Goal: Task Accomplishment & Management: Use online tool/utility

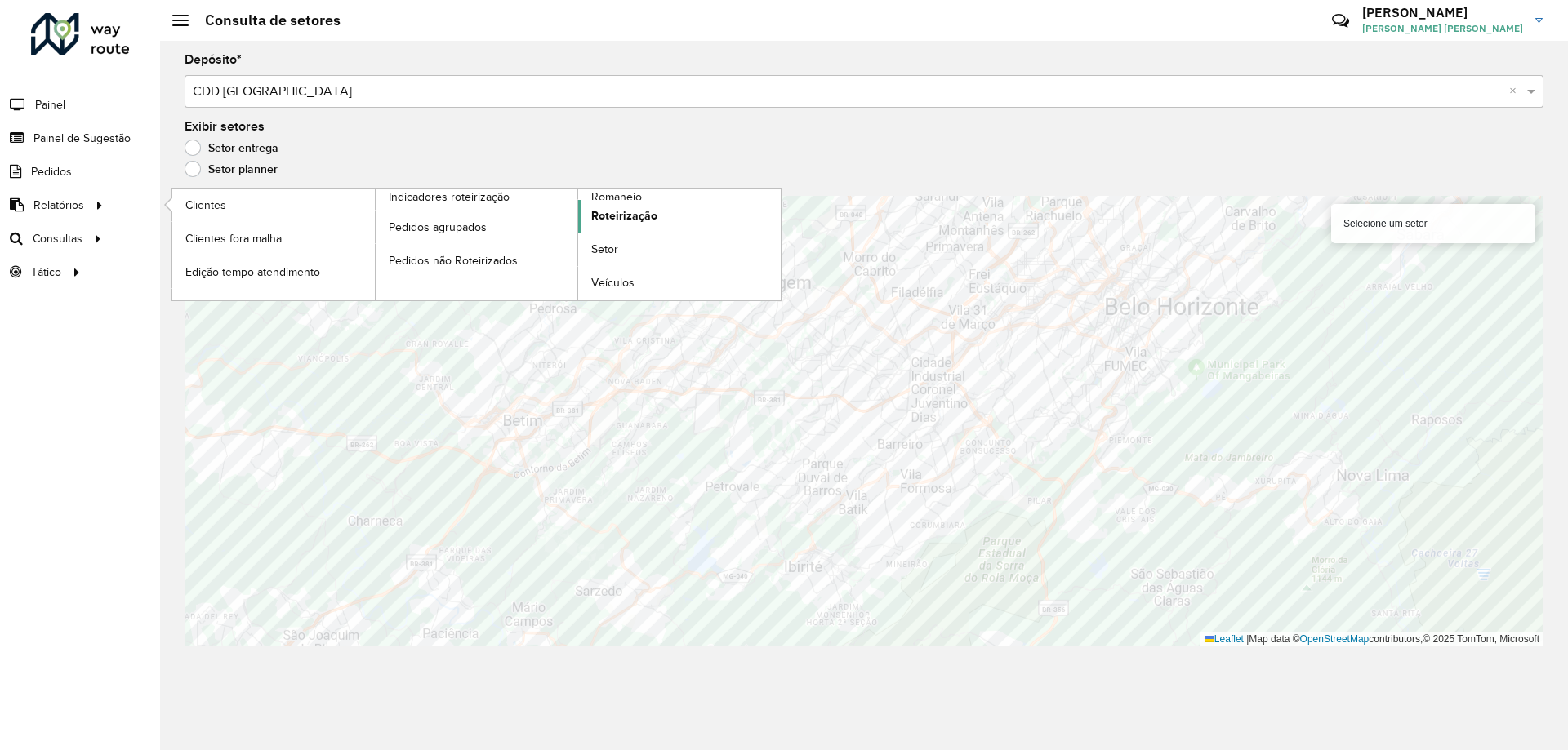
click at [658, 208] on link "Roteirização" at bounding box center [679, 216] width 203 height 33
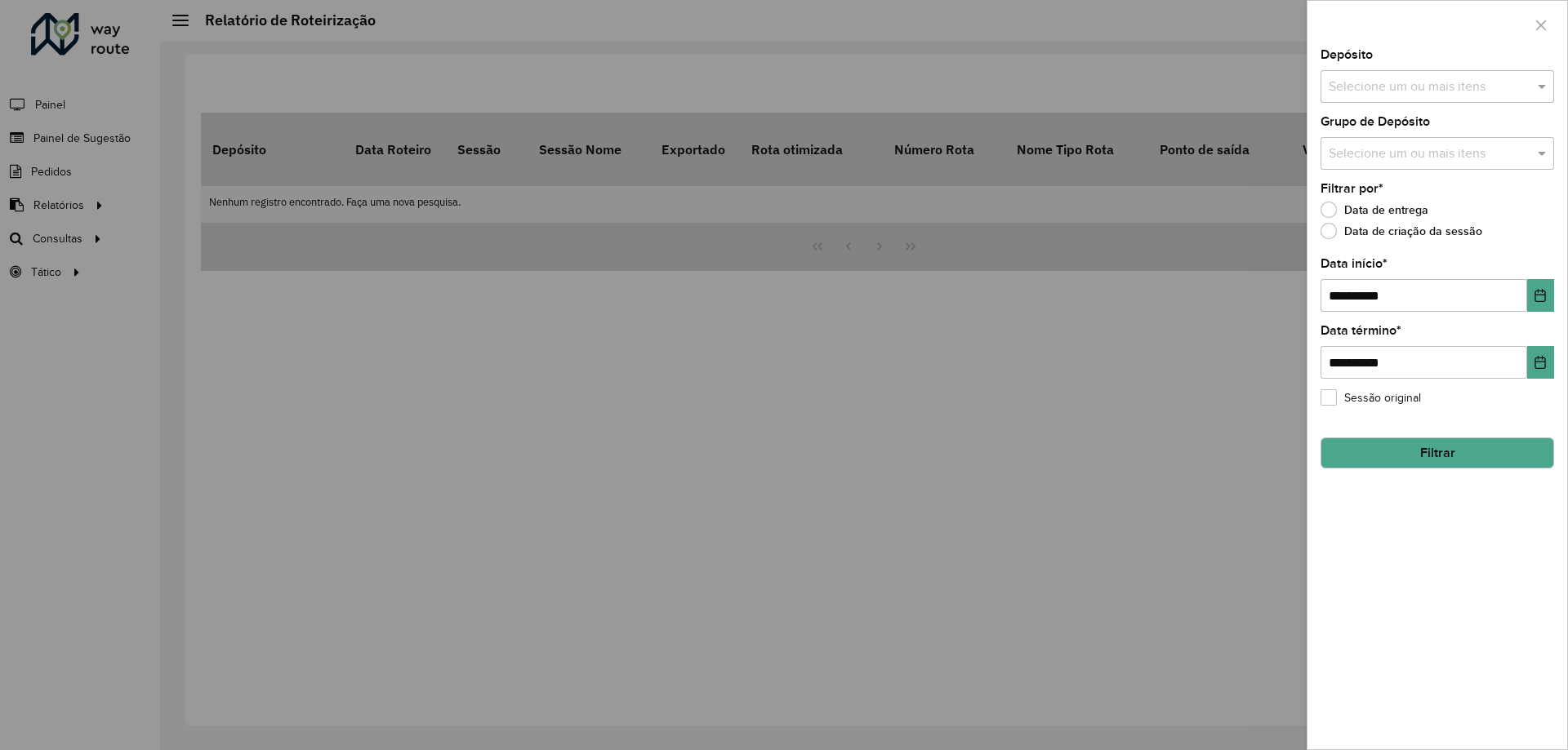
click at [1460, 93] on input "text" at bounding box center [1430, 88] width 209 height 19
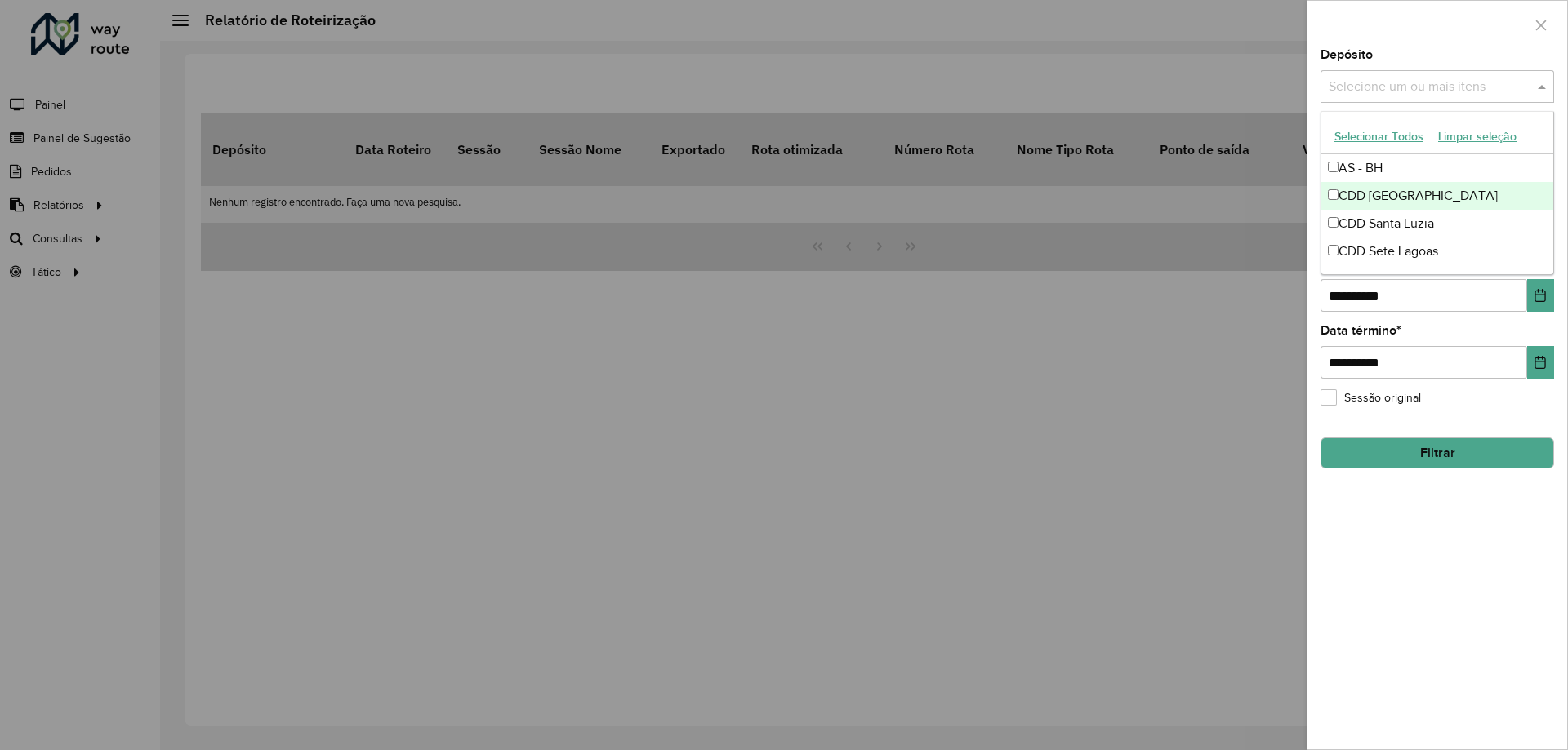
click at [1407, 193] on div "CDD [GEOGRAPHIC_DATA]" at bounding box center [1438, 196] width 232 height 27
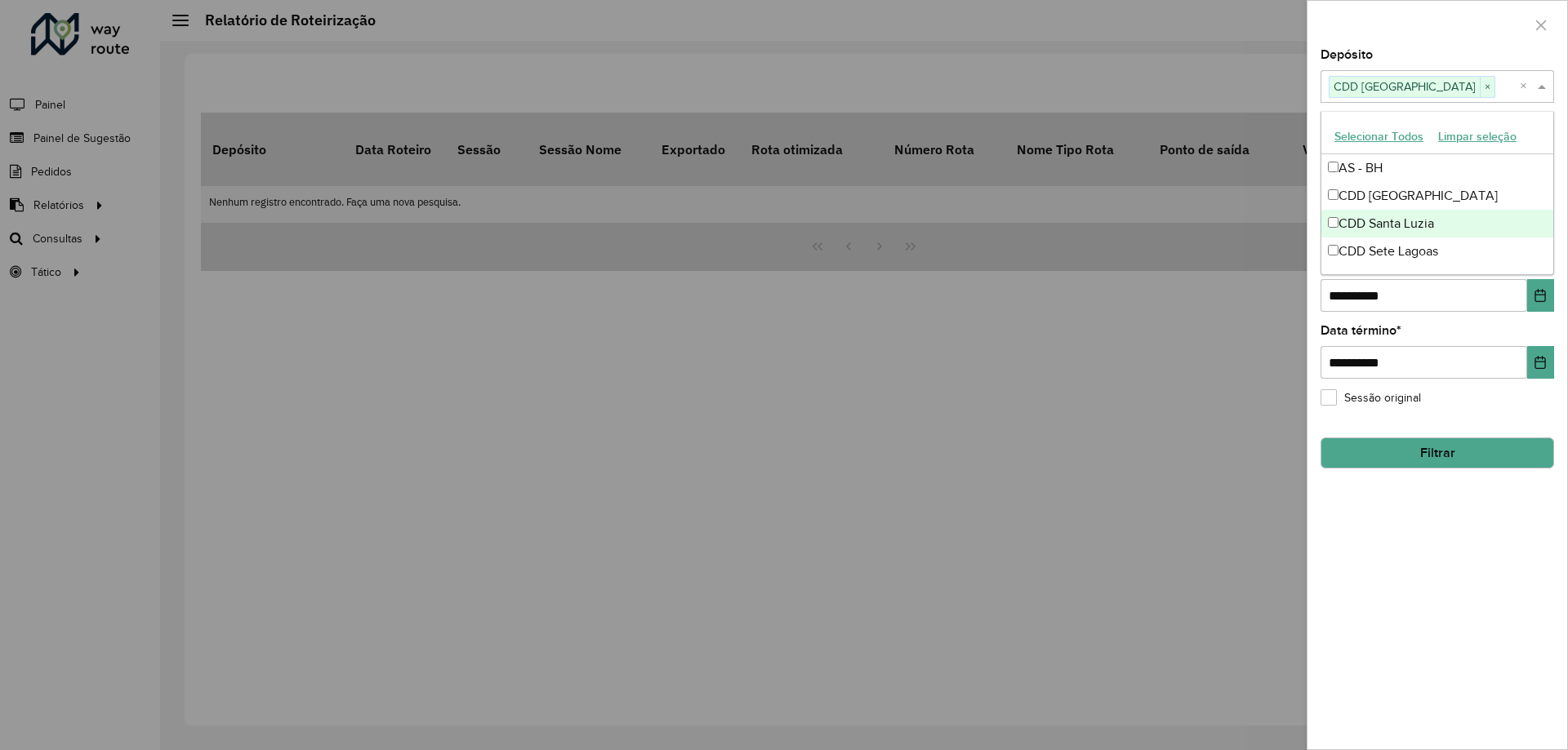
click at [1424, 453] on button "Filtrar" at bounding box center [1438, 452] width 234 height 31
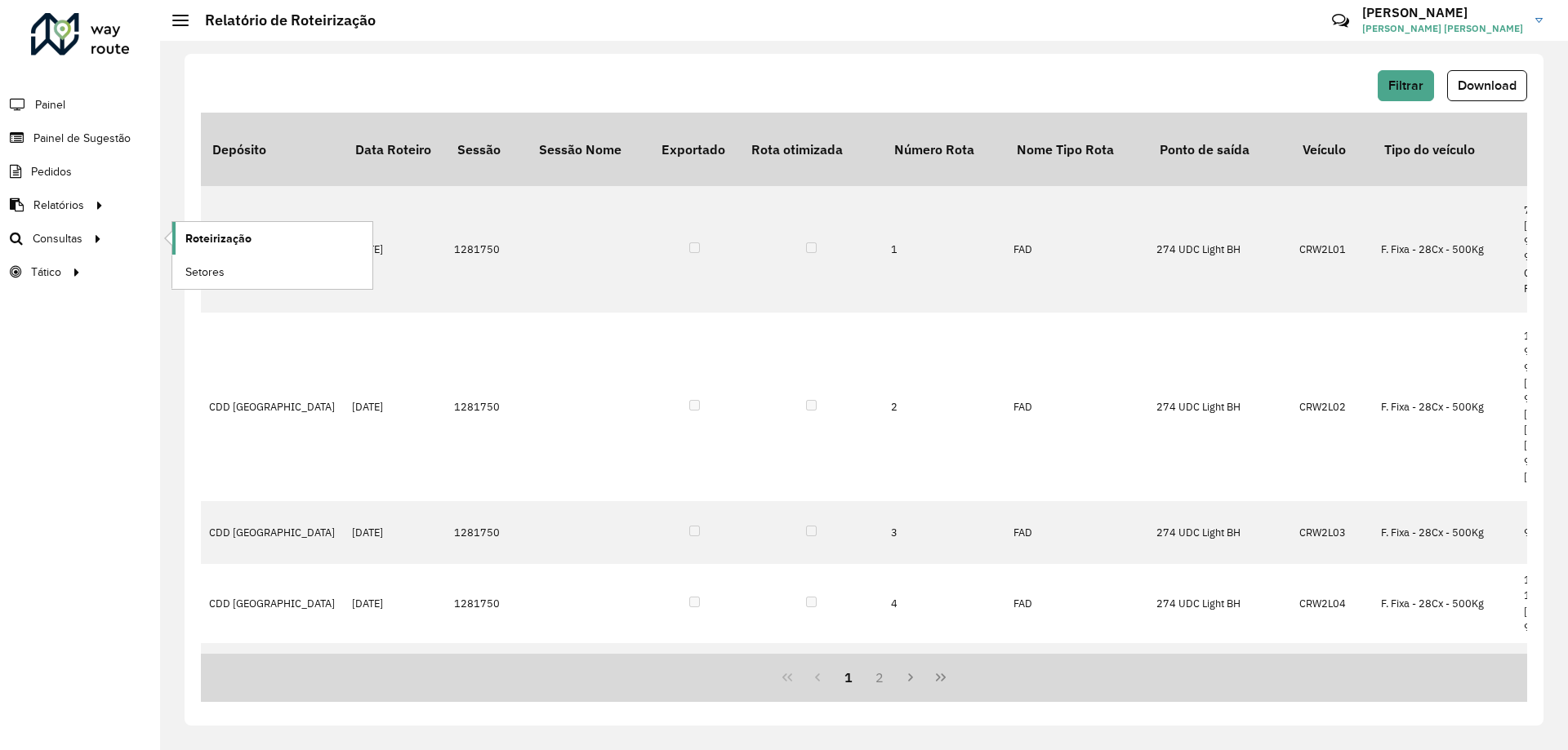
click at [257, 239] on link "Roteirização" at bounding box center [273, 238] width 200 height 33
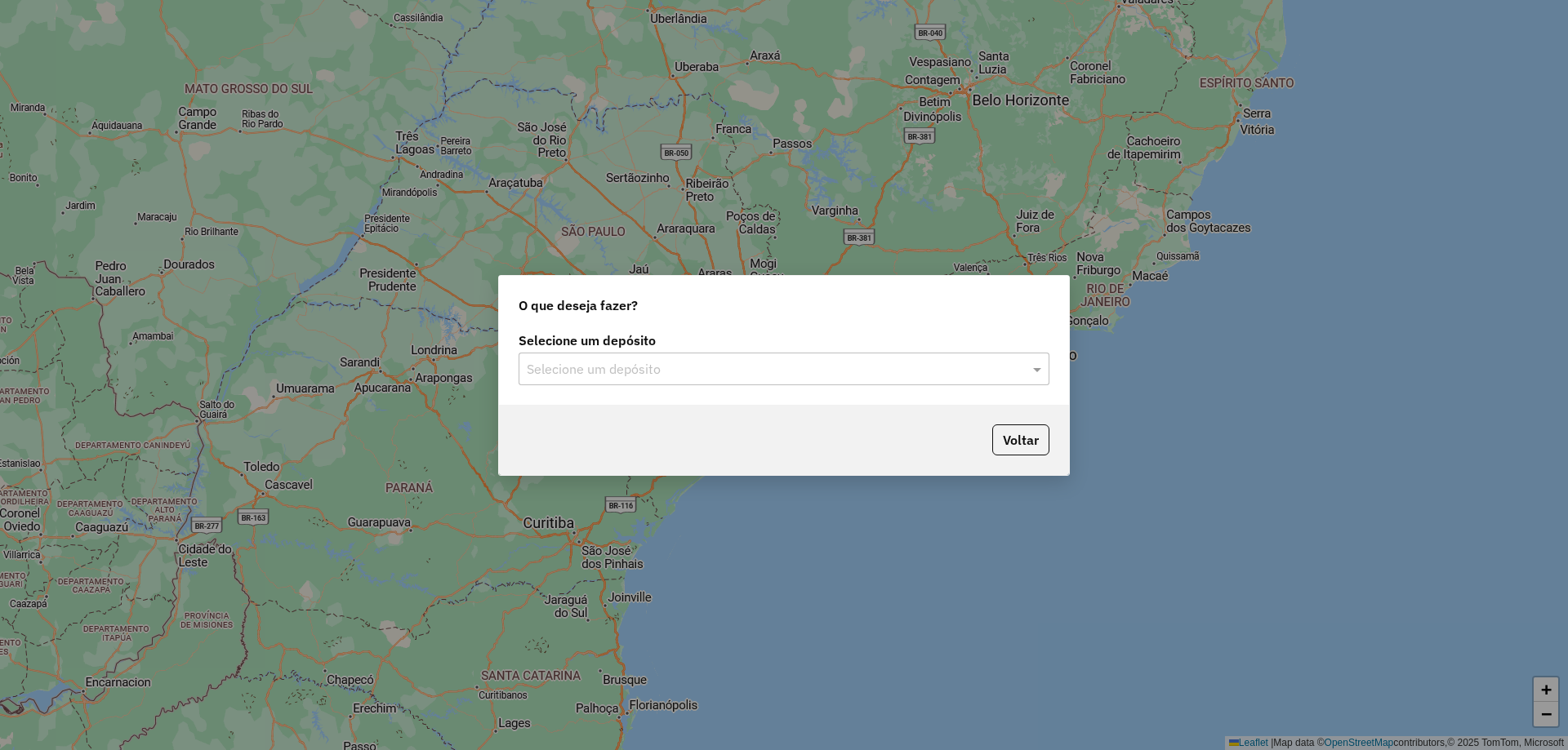
click at [945, 374] on input "text" at bounding box center [768, 370] width 482 height 19
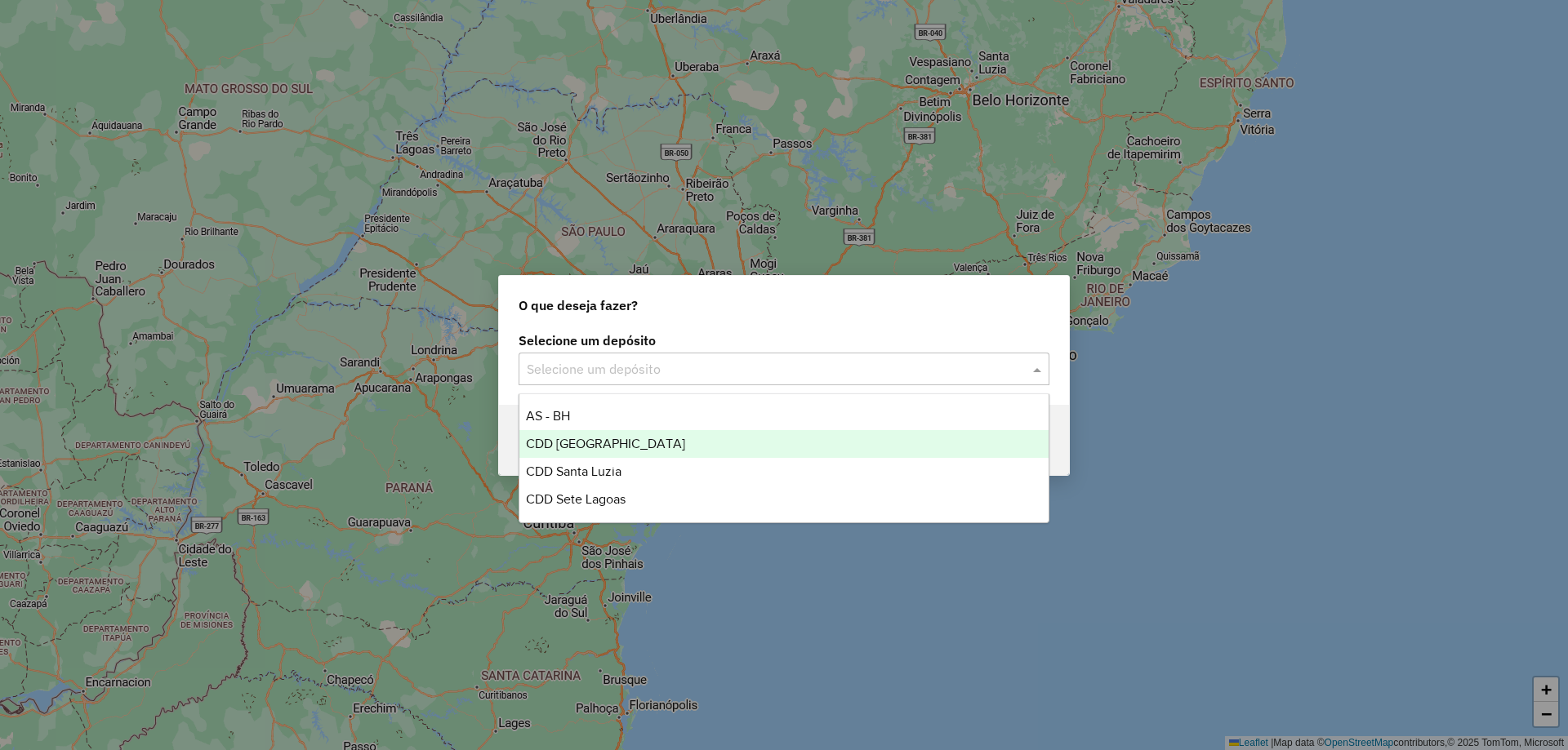
click at [702, 442] on div "CDD [GEOGRAPHIC_DATA]" at bounding box center [783, 444] width 529 height 27
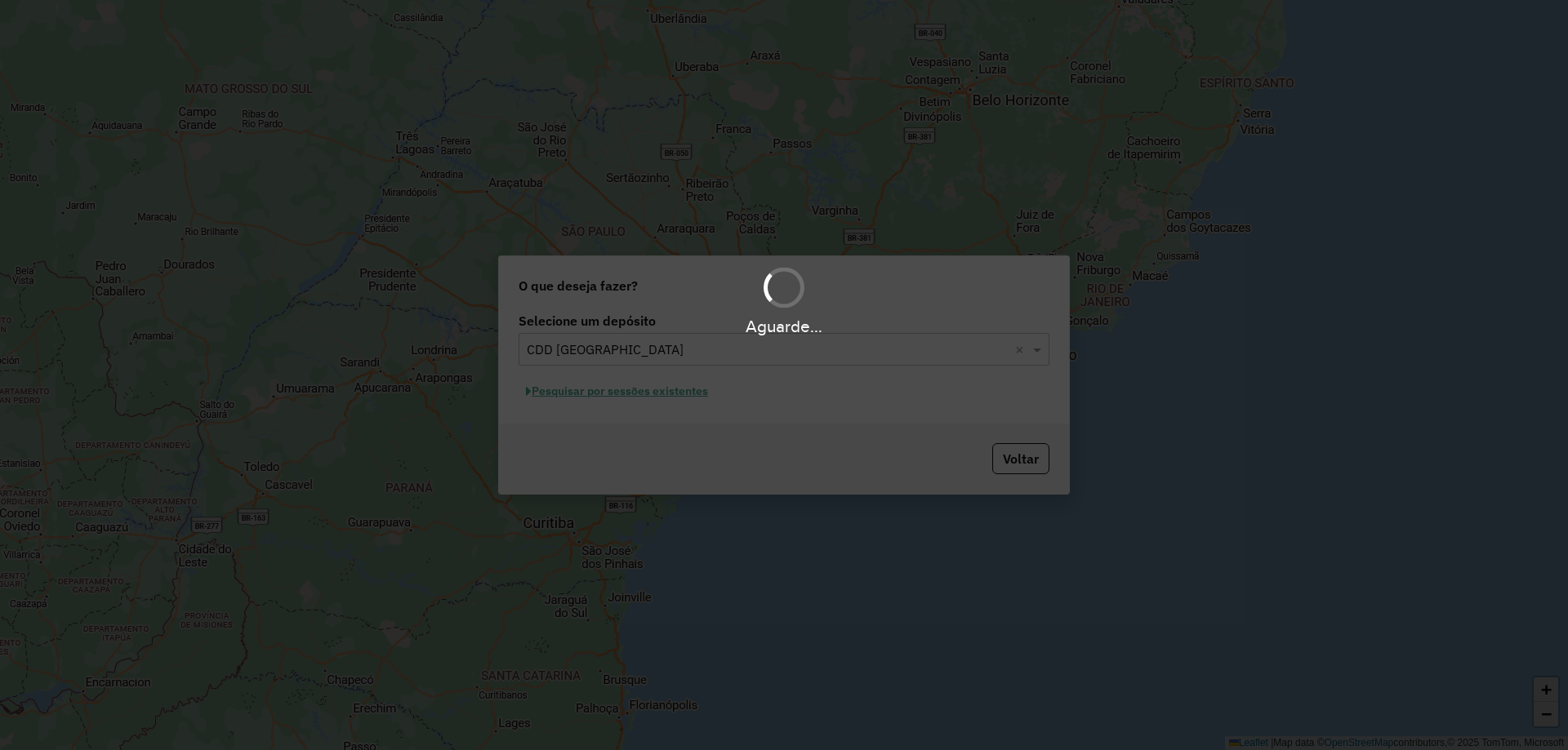
click at [747, 414] on div "Aguarde..." at bounding box center [784, 375] width 1568 height 750
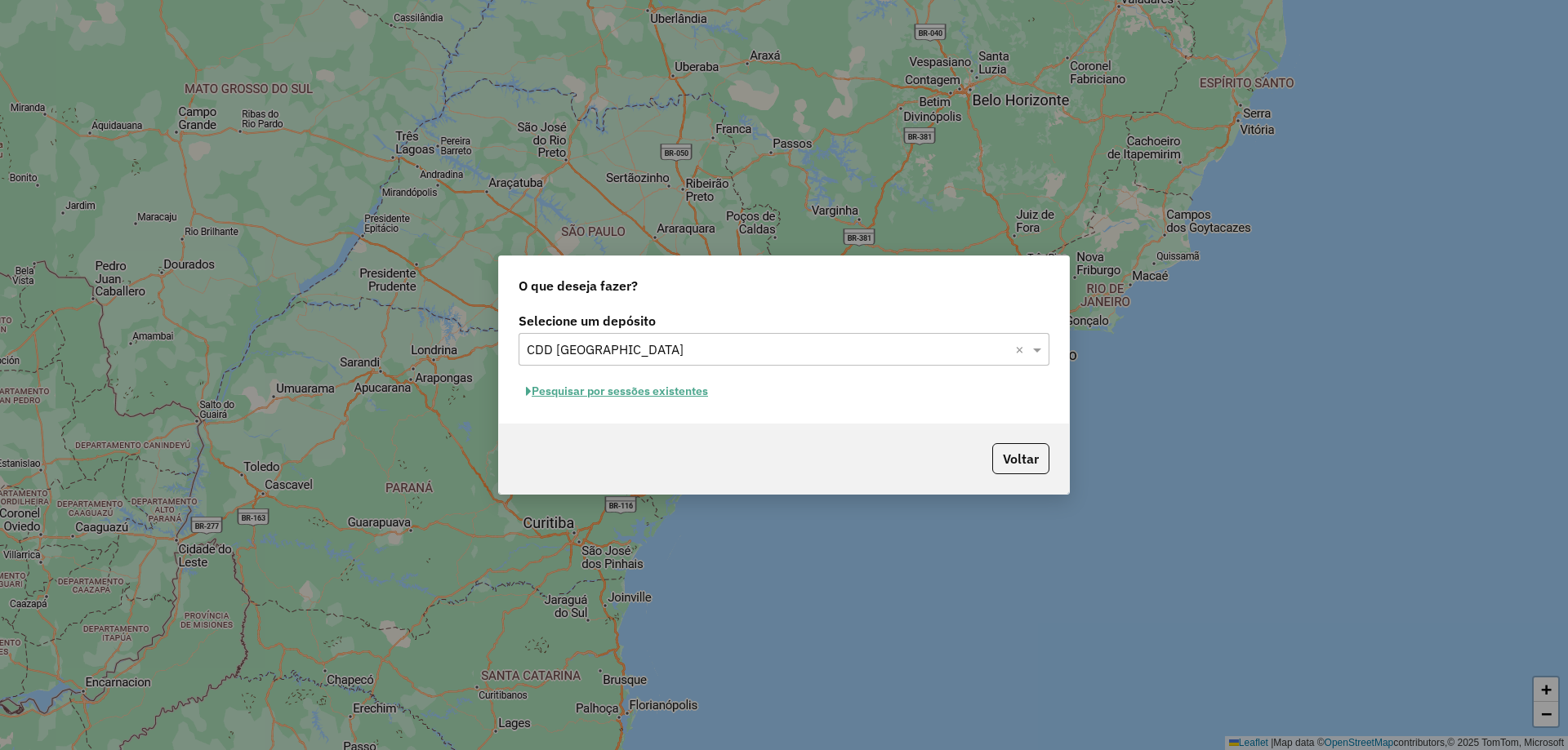
click at [577, 389] on button "Pesquisar por sessões existentes" at bounding box center [617, 391] width 197 height 26
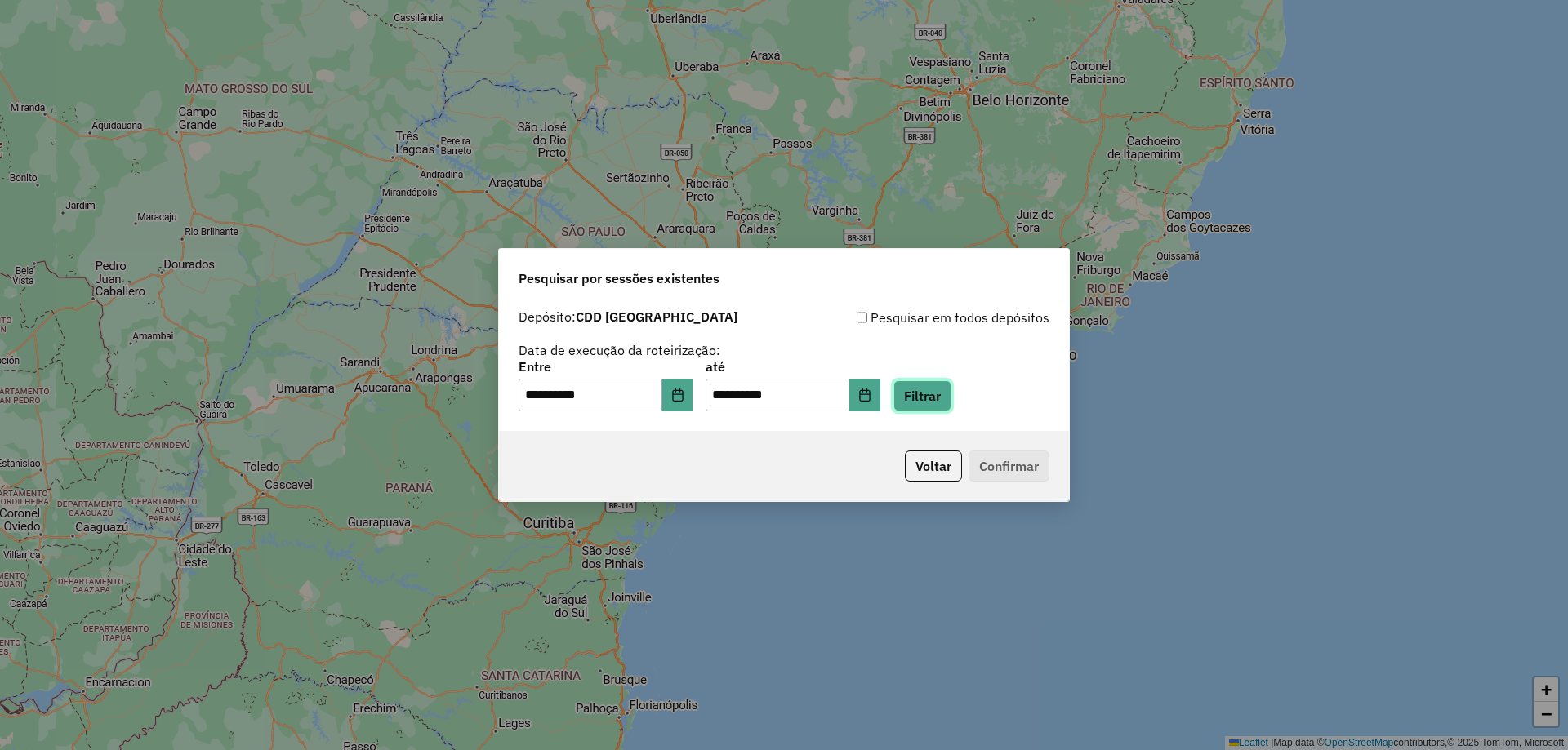
click at [945, 394] on button "Filtrar" at bounding box center [922, 396] width 58 height 31
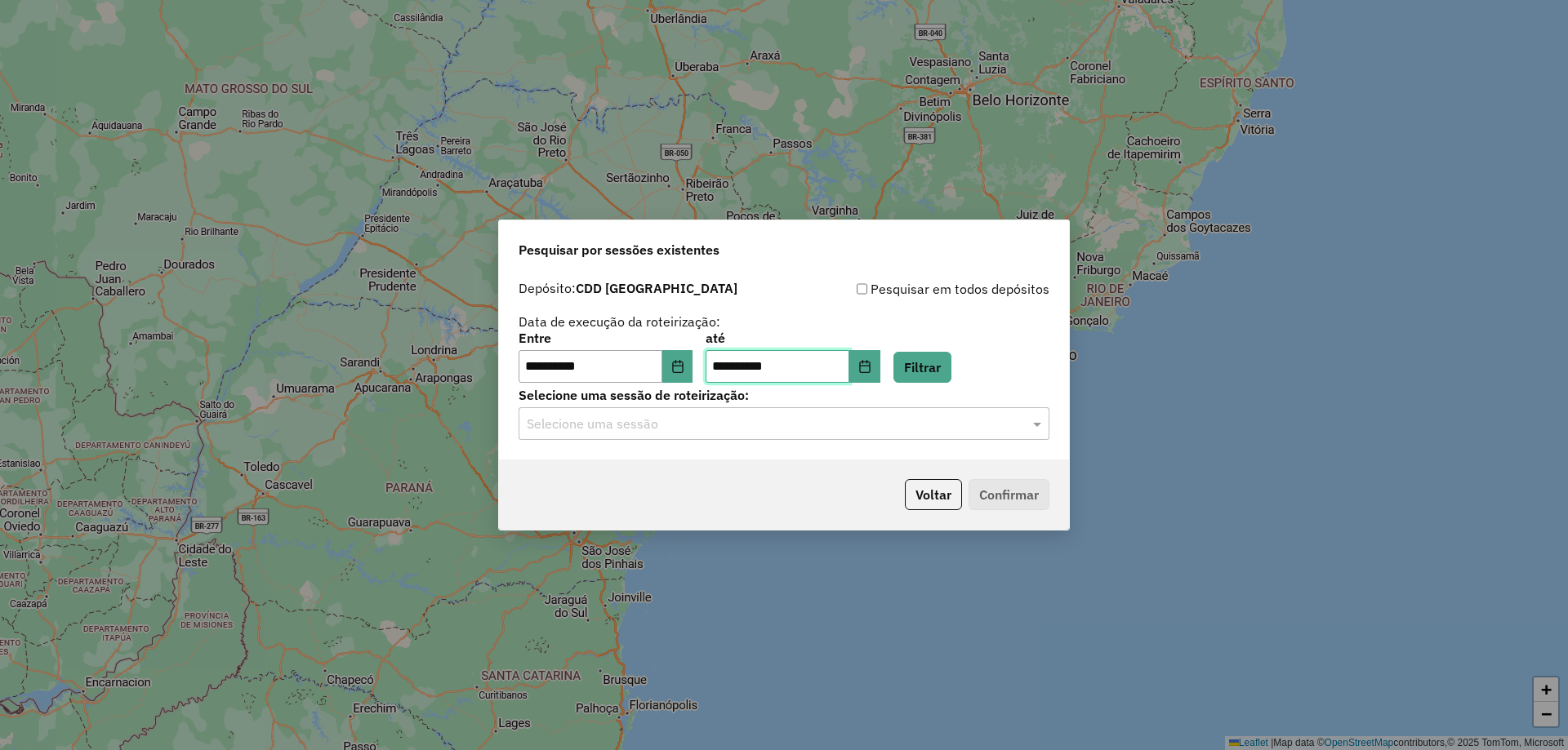
click at [845, 376] on input "**********" at bounding box center [778, 367] width 144 height 33
click at [880, 376] on button "Choose Date" at bounding box center [865, 367] width 31 height 33
click at [799, 273] on div "**********" at bounding box center [784, 366] width 571 height 187
click at [708, 441] on div "**********" at bounding box center [784, 366] width 571 height 187
click at [704, 419] on input "text" at bounding box center [768, 424] width 482 height 19
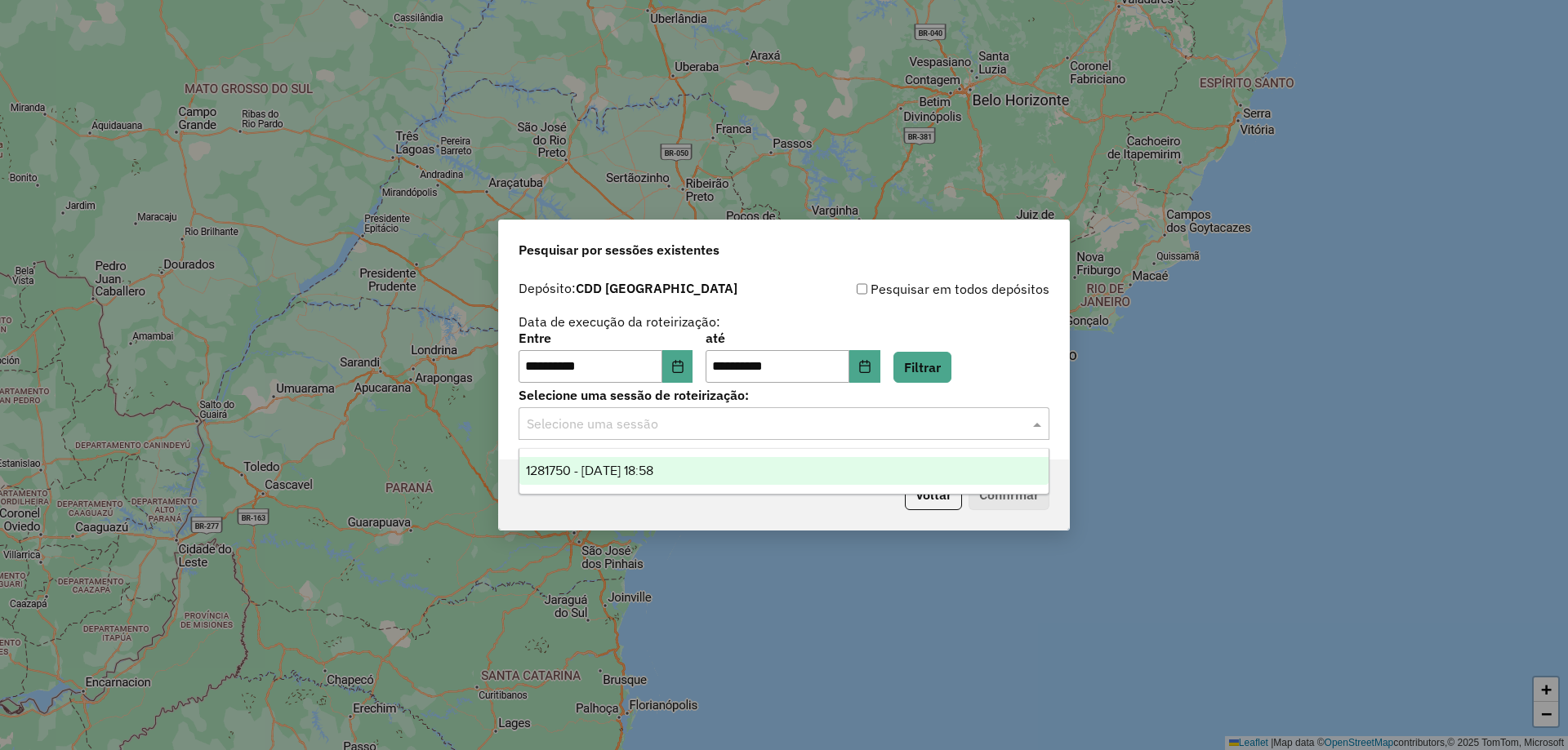
click at [707, 474] on div "1281750 - 24/09/2025 18:58" at bounding box center [783, 470] width 529 height 27
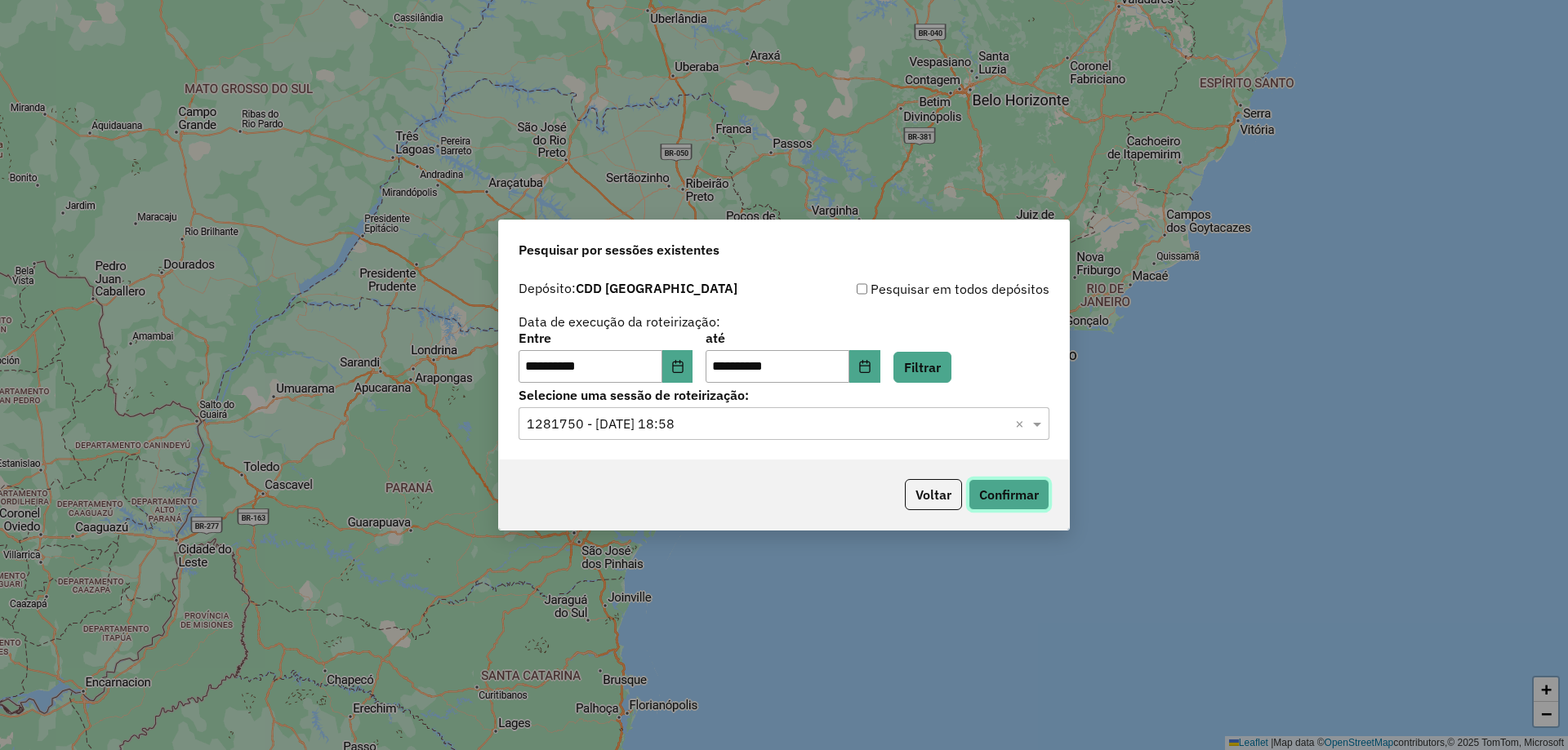
click at [996, 498] on button "Confirmar" at bounding box center [1009, 494] width 81 height 31
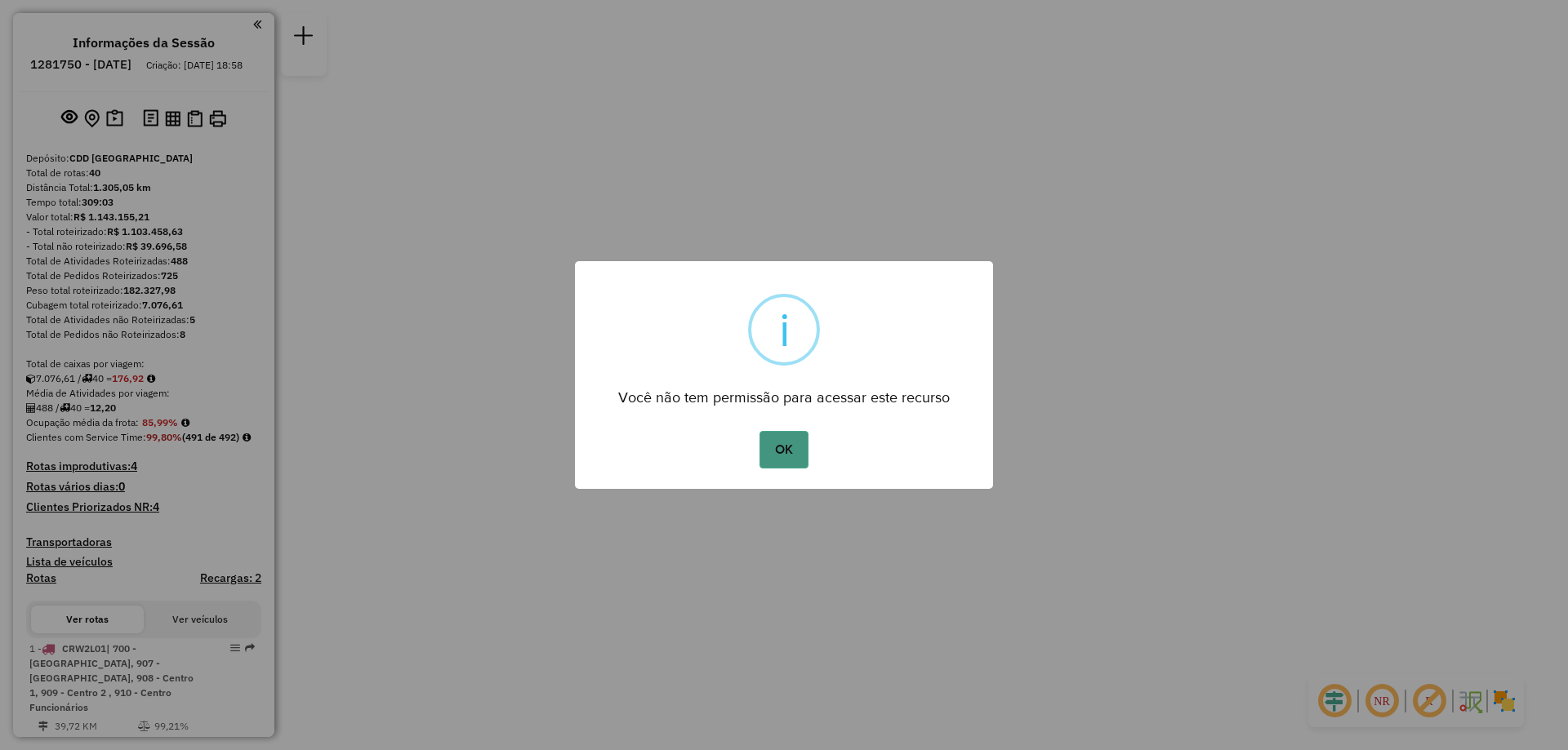
click at [780, 456] on button "OK" at bounding box center [783, 450] width 48 height 37
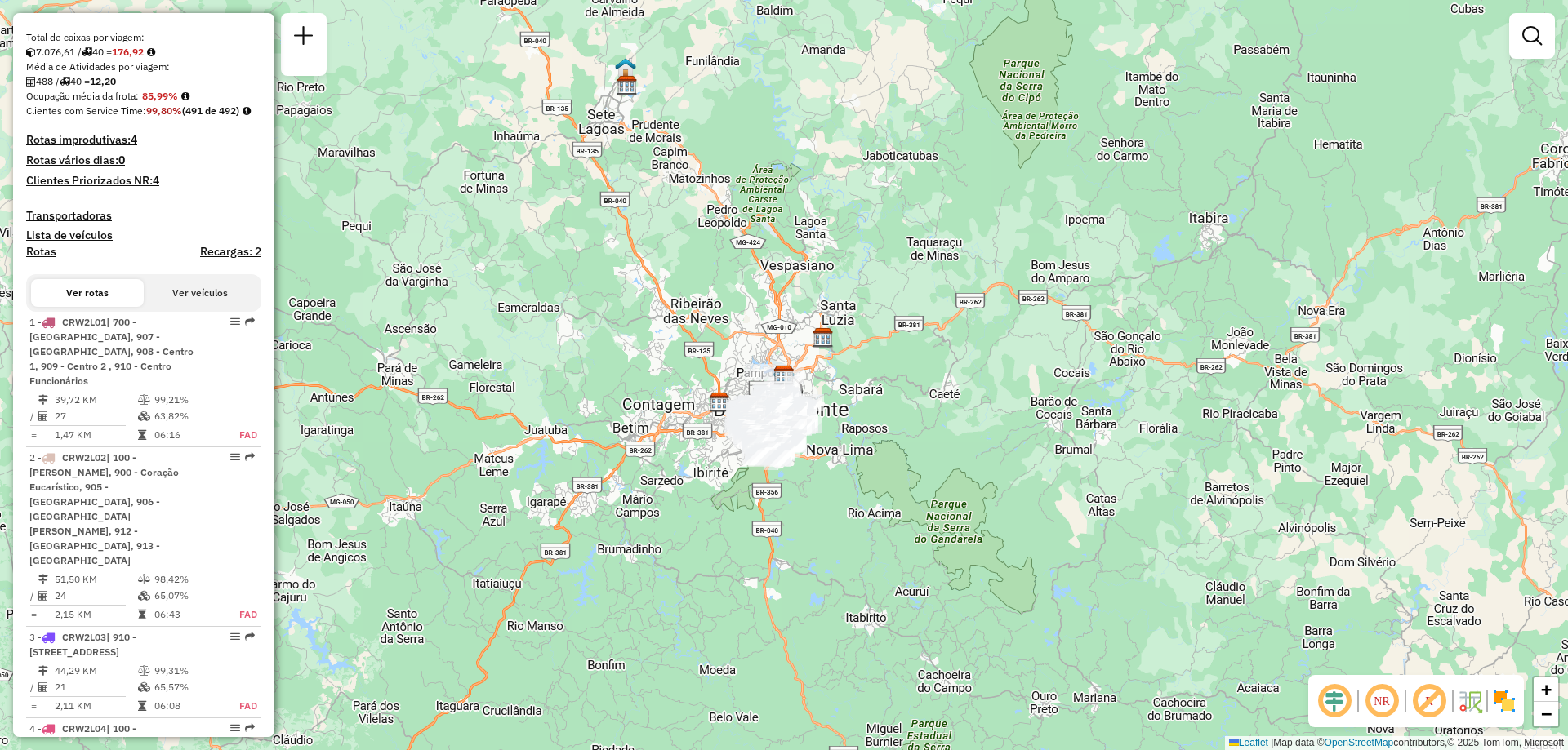
scroll to position [571, 0]
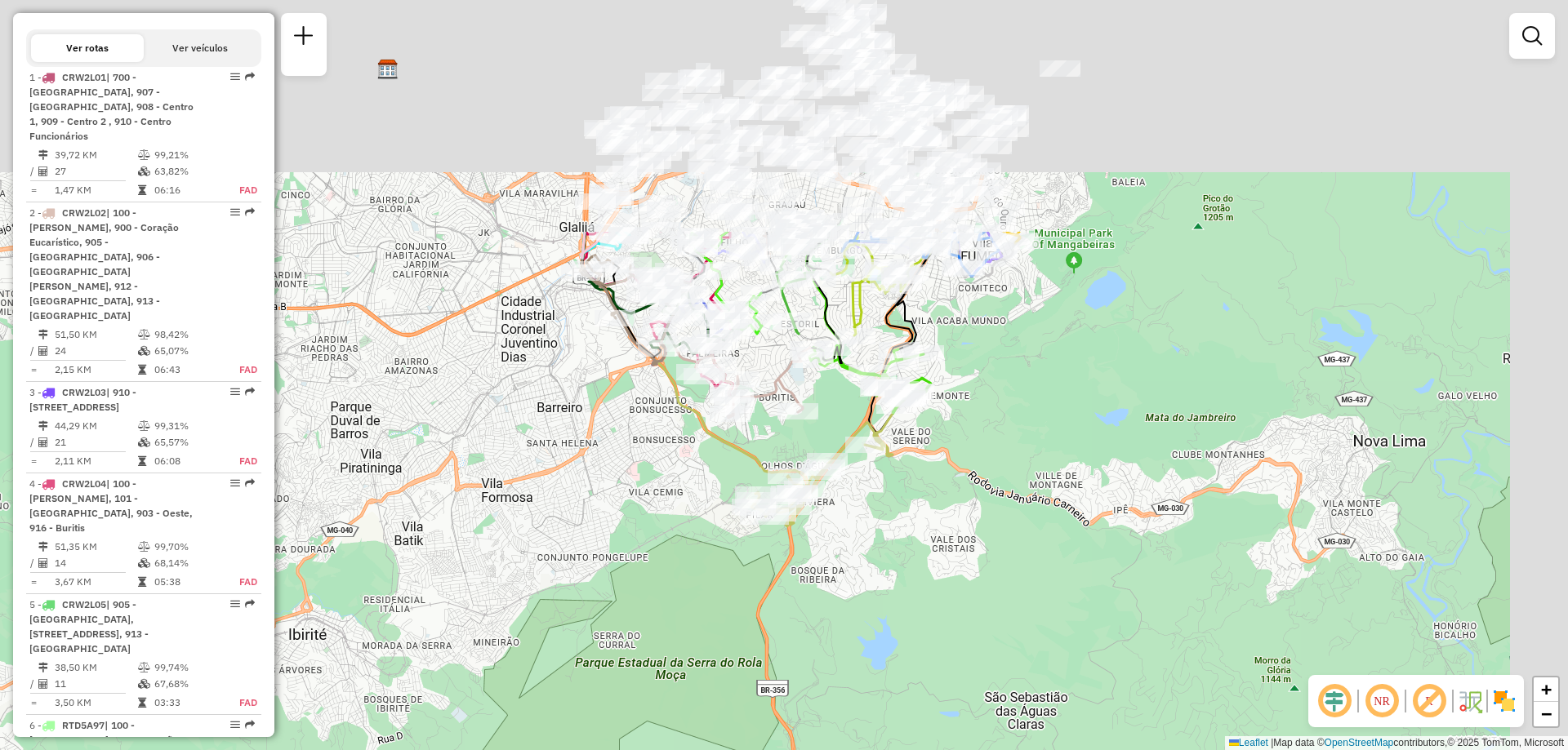
drag, startPoint x: 1165, startPoint y: 302, endPoint x: 932, endPoint y: 581, distance: 363.5
click at [935, 591] on div "Janela de atendimento Grade de atendimento Capacidade Transportadoras Veículos …" at bounding box center [784, 375] width 1568 height 750
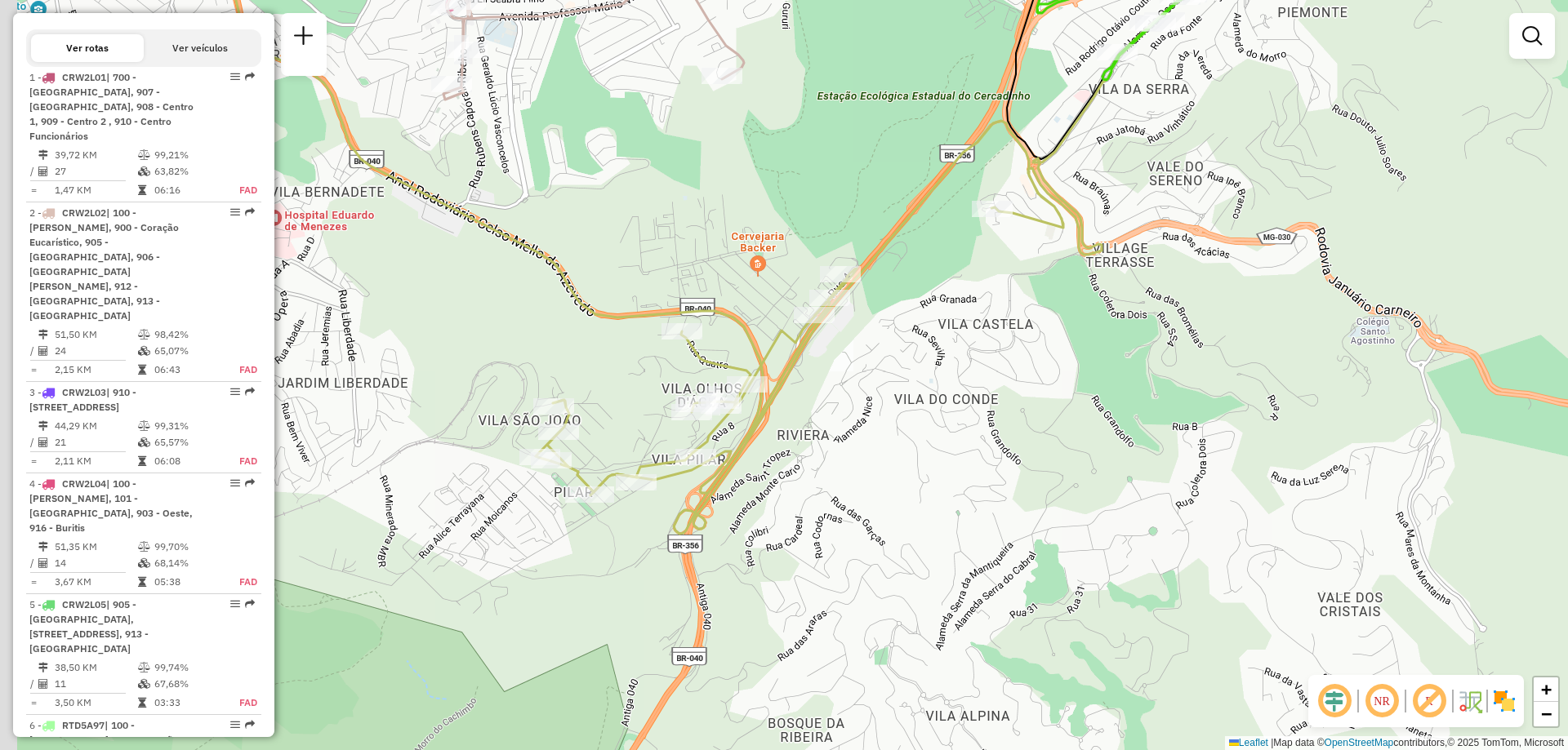
drag, startPoint x: 841, startPoint y: 509, endPoint x: 1005, endPoint y: 466, distance: 169.5
click at [1005, 467] on div "Janela de atendimento Grade de atendimento Capacidade Transportadoras Veículos …" at bounding box center [784, 375] width 1568 height 750
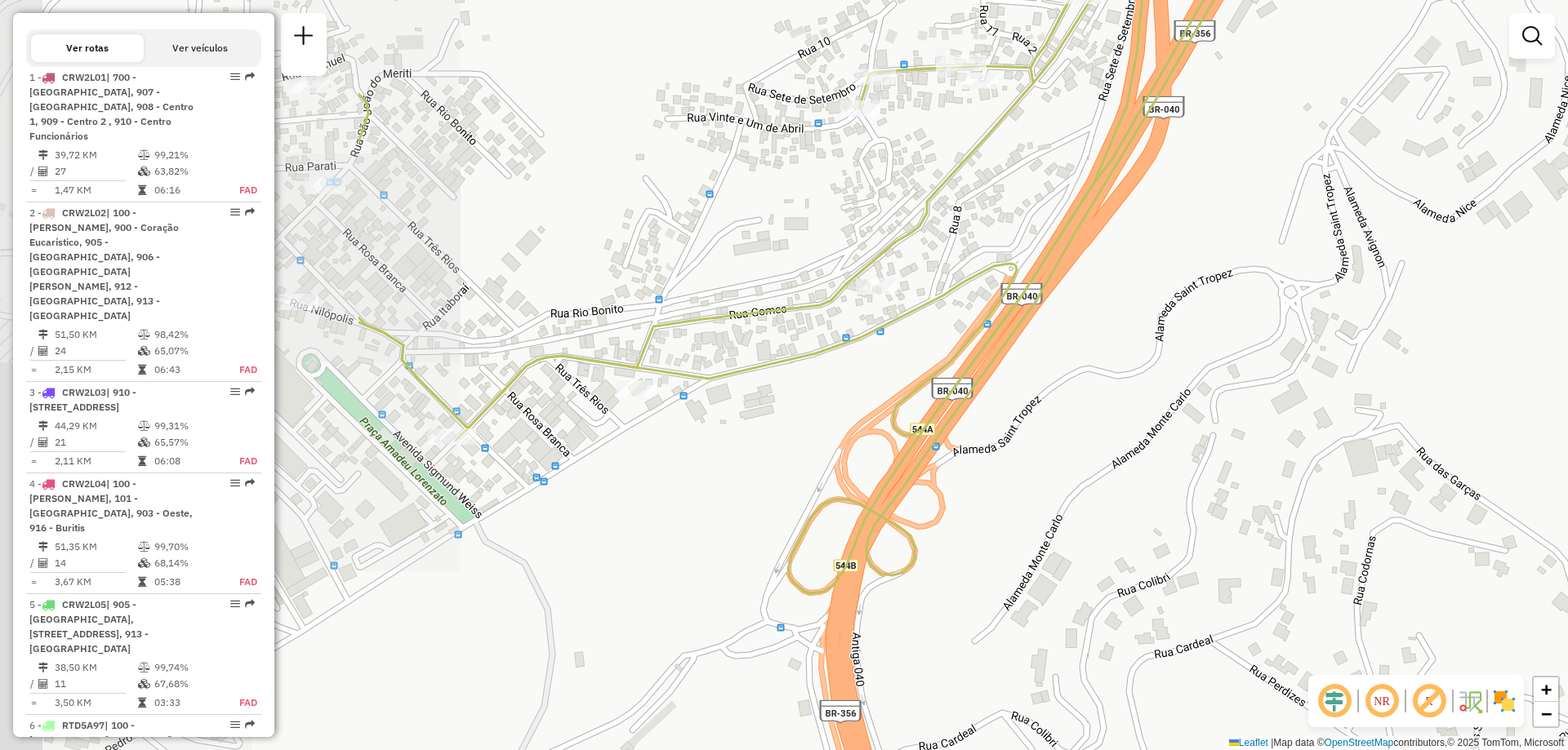
drag, startPoint x: 723, startPoint y: 420, endPoint x: 1302, endPoint y: 289, distance: 593.6
click at [1299, 280] on div "Janela de atendimento Grade de atendimento Capacidade Transportadoras Veículos …" at bounding box center [784, 375] width 1568 height 750
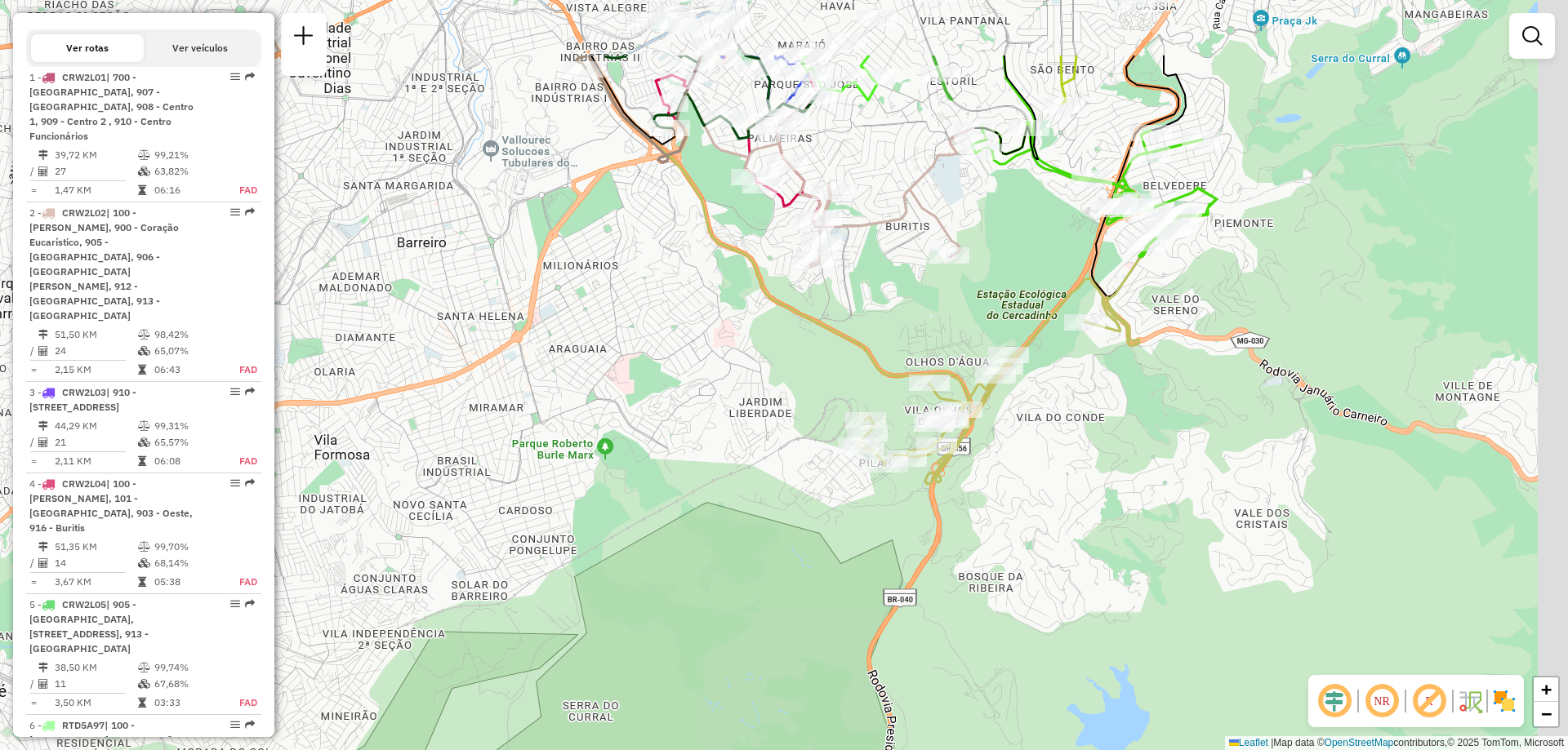
drag, startPoint x: 1342, startPoint y: 329, endPoint x: 1215, endPoint y: 459, distance: 181.7
click at [1215, 459] on div "Janela de atendimento Grade de atendimento Capacidade Transportadoras Veículos …" at bounding box center [784, 375] width 1568 height 750
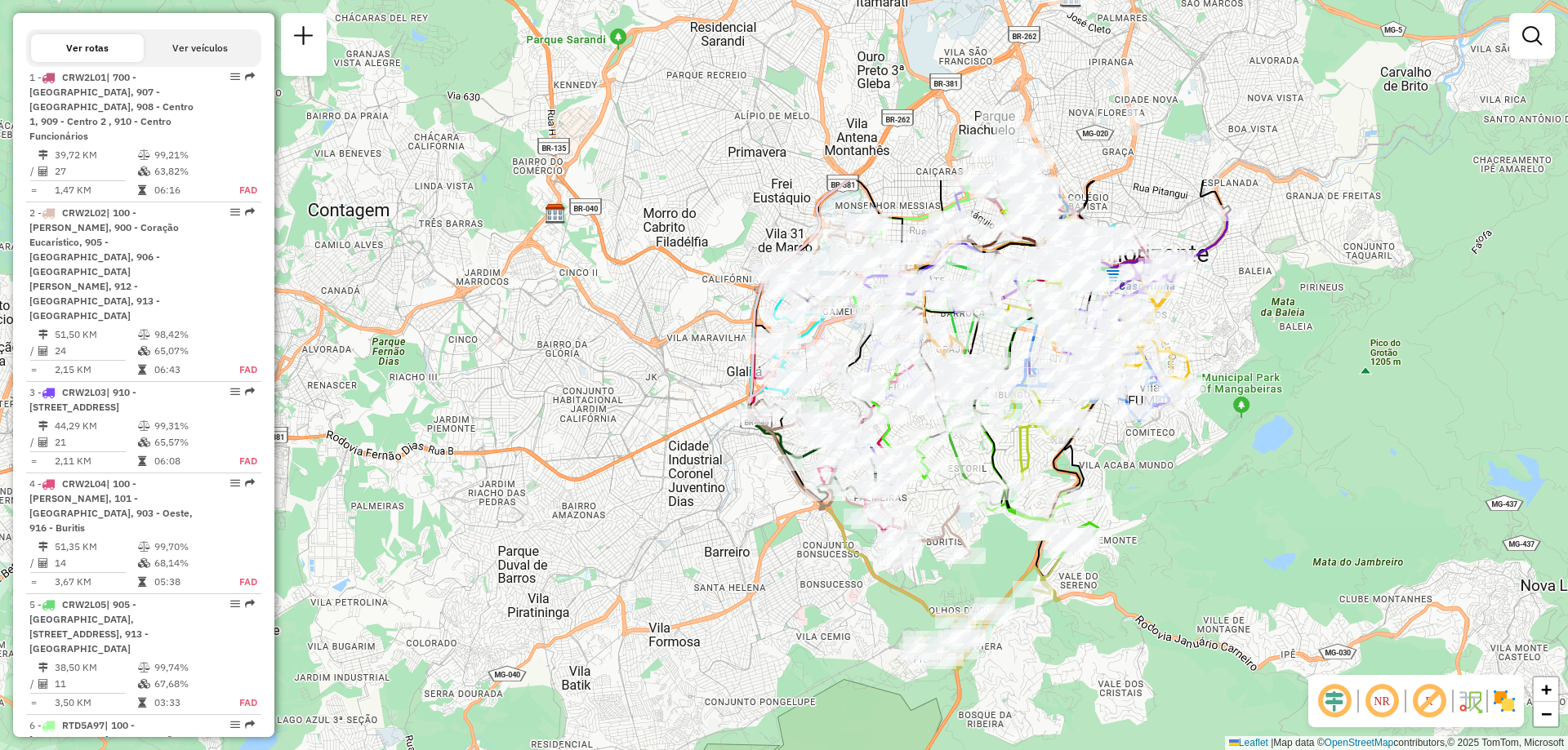
drag, startPoint x: 1266, startPoint y: 330, endPoint x: 1137, endPoint y: 598, distance: 297.4
click at [1138, 599] on div "Janela de atendimento Grade de atendimento Capacidade Transportadoras Veículos …" at bounding box center [784, 375] width 1568 height 750
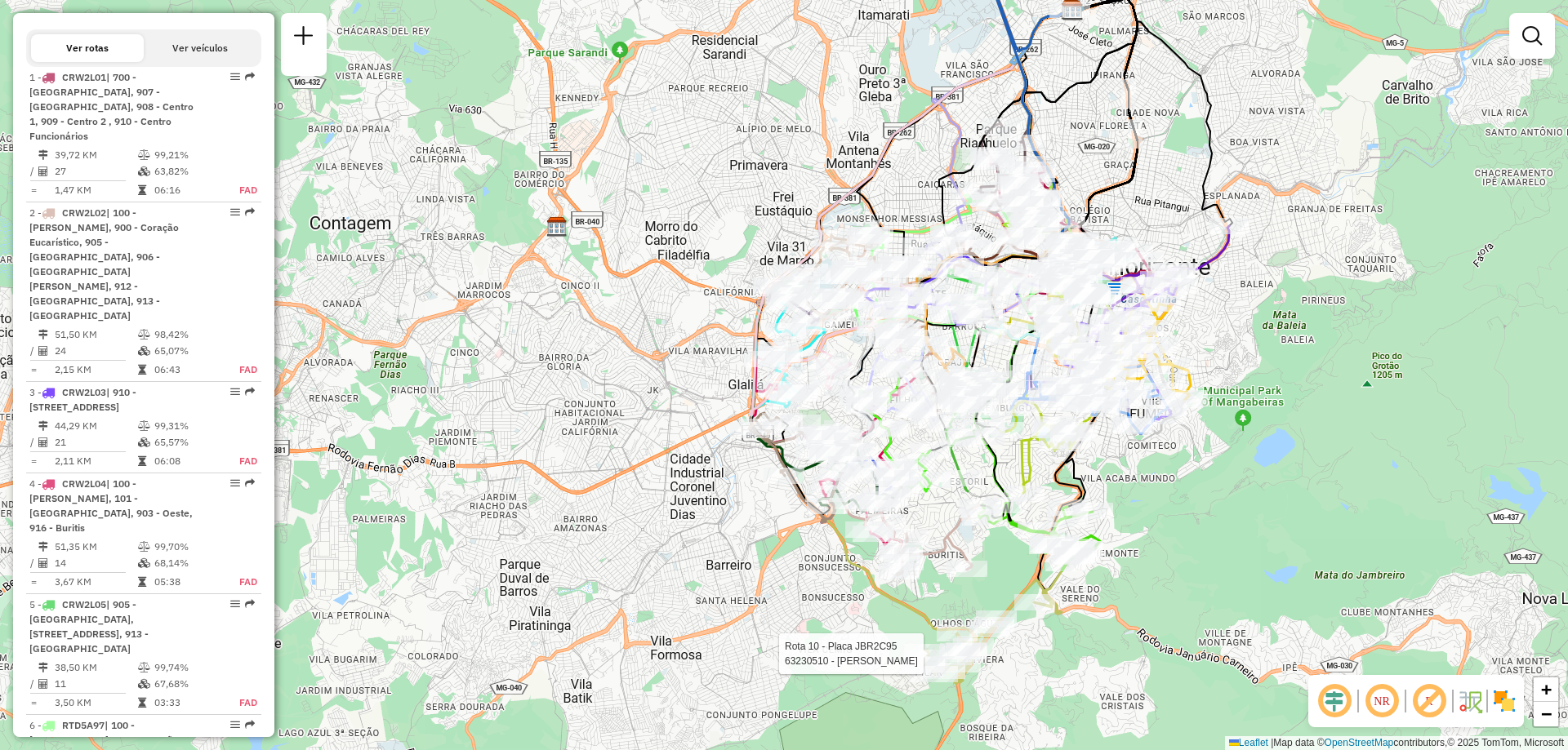
select select "**********"
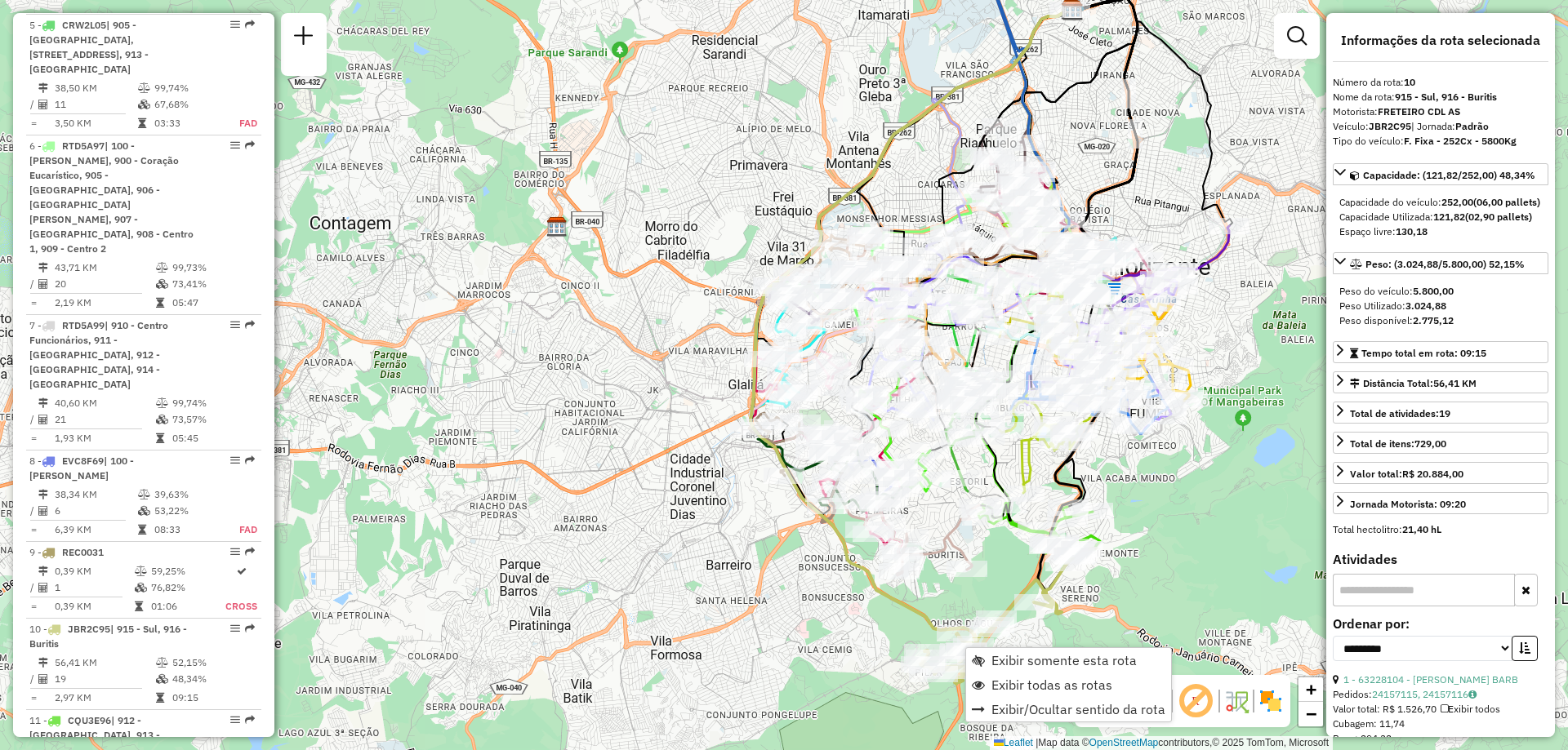
scroll to position [1625, 0]
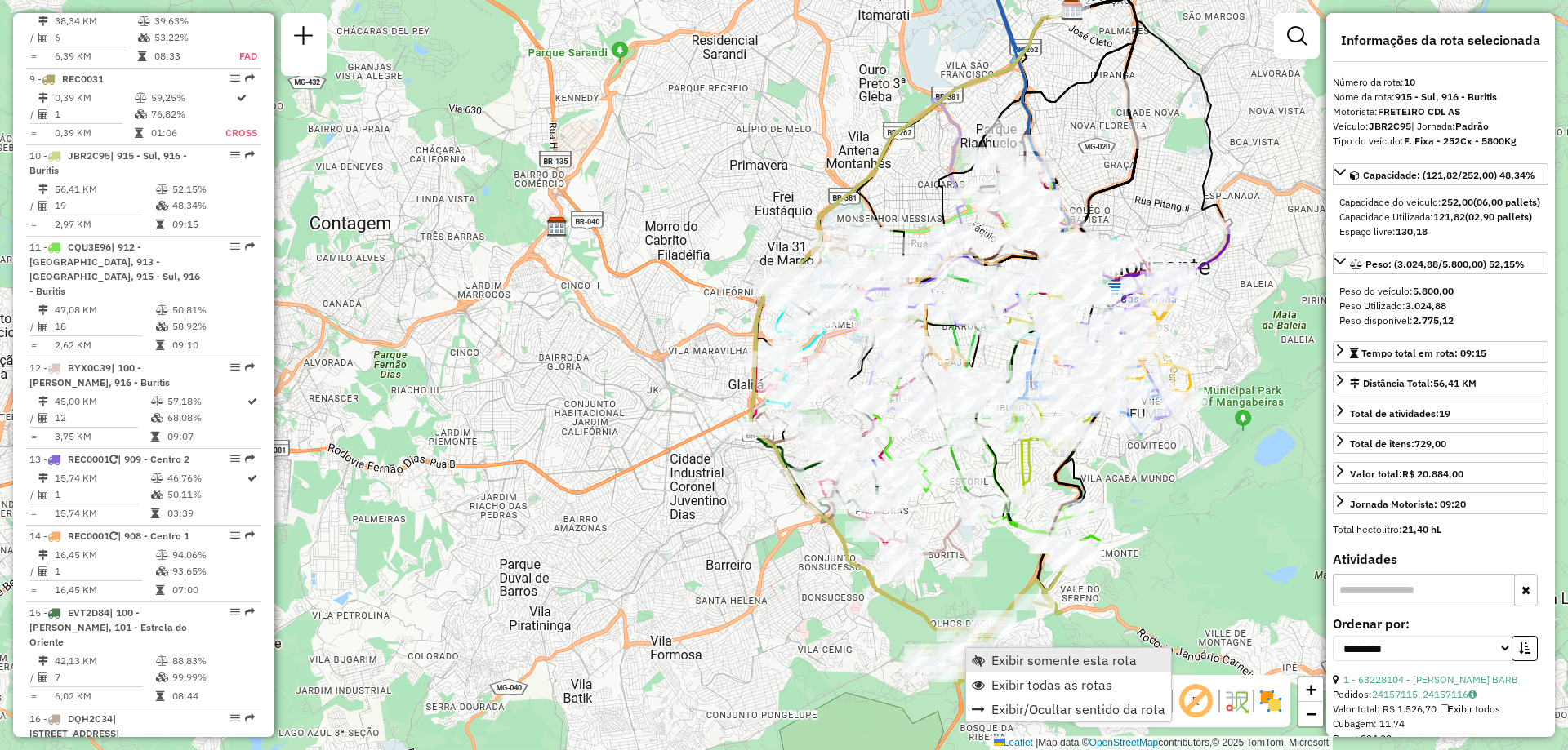
click at [1060, 661] on span "Exibir somente esta rota" at bounding box center [1064, 661] width 145 height 13
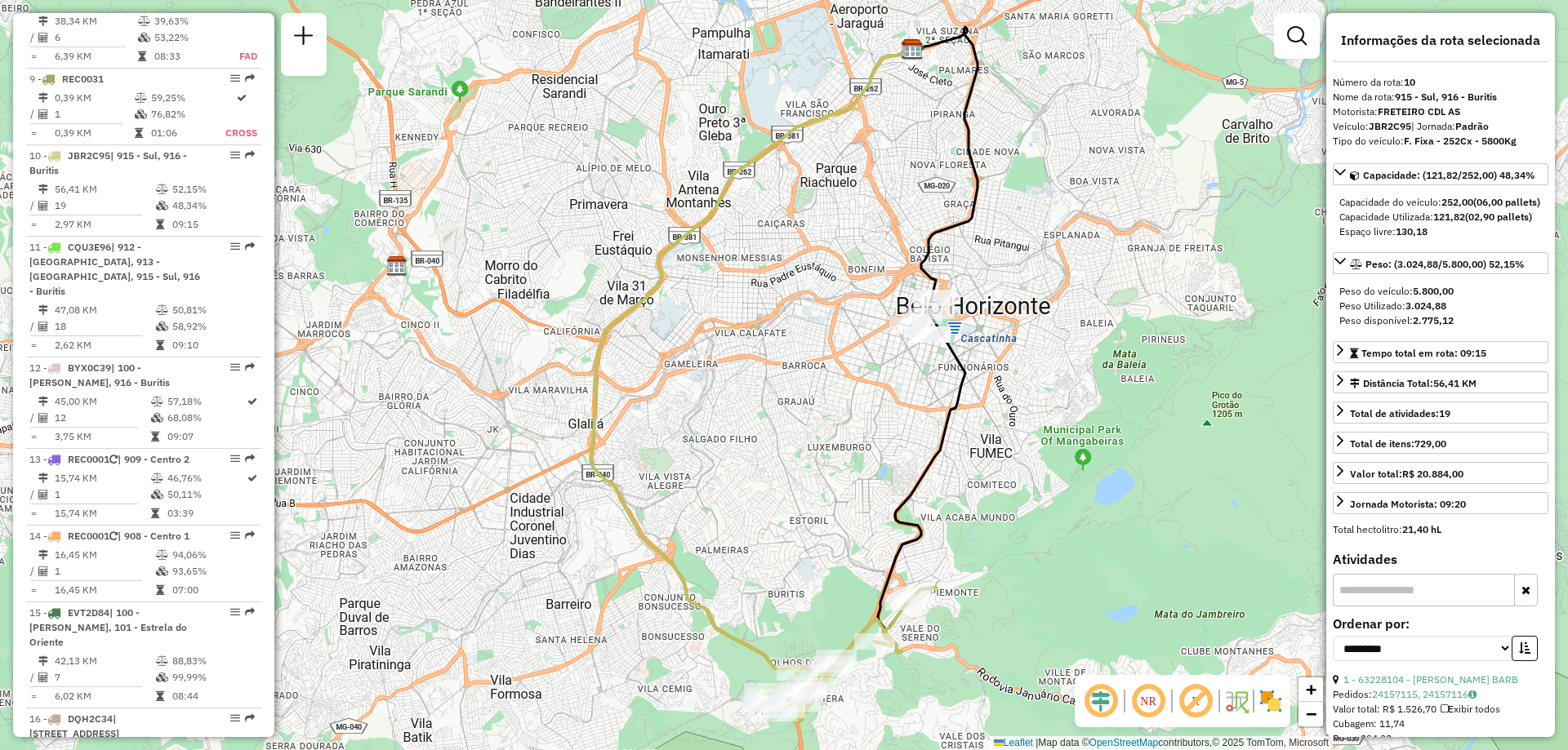
drag, startPoint x: 991, startPoint y: 560, endPoint x: 1001, endPoint y: 563, distance: 10.4
click at [996, 562] on div "Janela de atendimento Grade de atendimento Capacidade Transportadoras Veículos …" at bounding box center [784, 375] width 1568 height 750
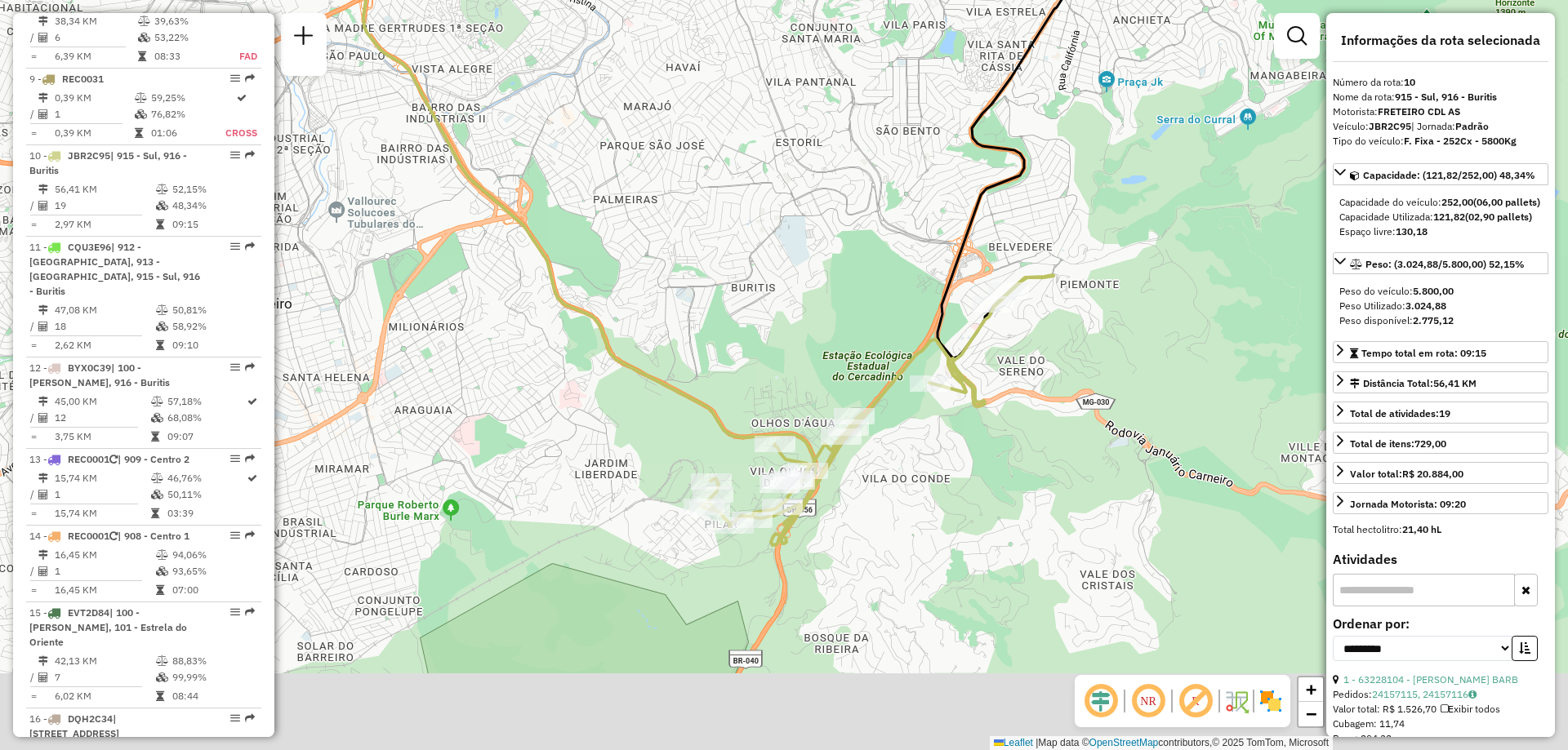
drag, startPoint x: 910, startPoint y: 679, endPoint x: 1009, endPoint y: 453, distance: 246.7
click at [1009, 453] on div "Janela de atendimento Grade de atendimento Capacidade Transportadoras Veículos …" at bounding box center [784, 375] width 1568 height 750
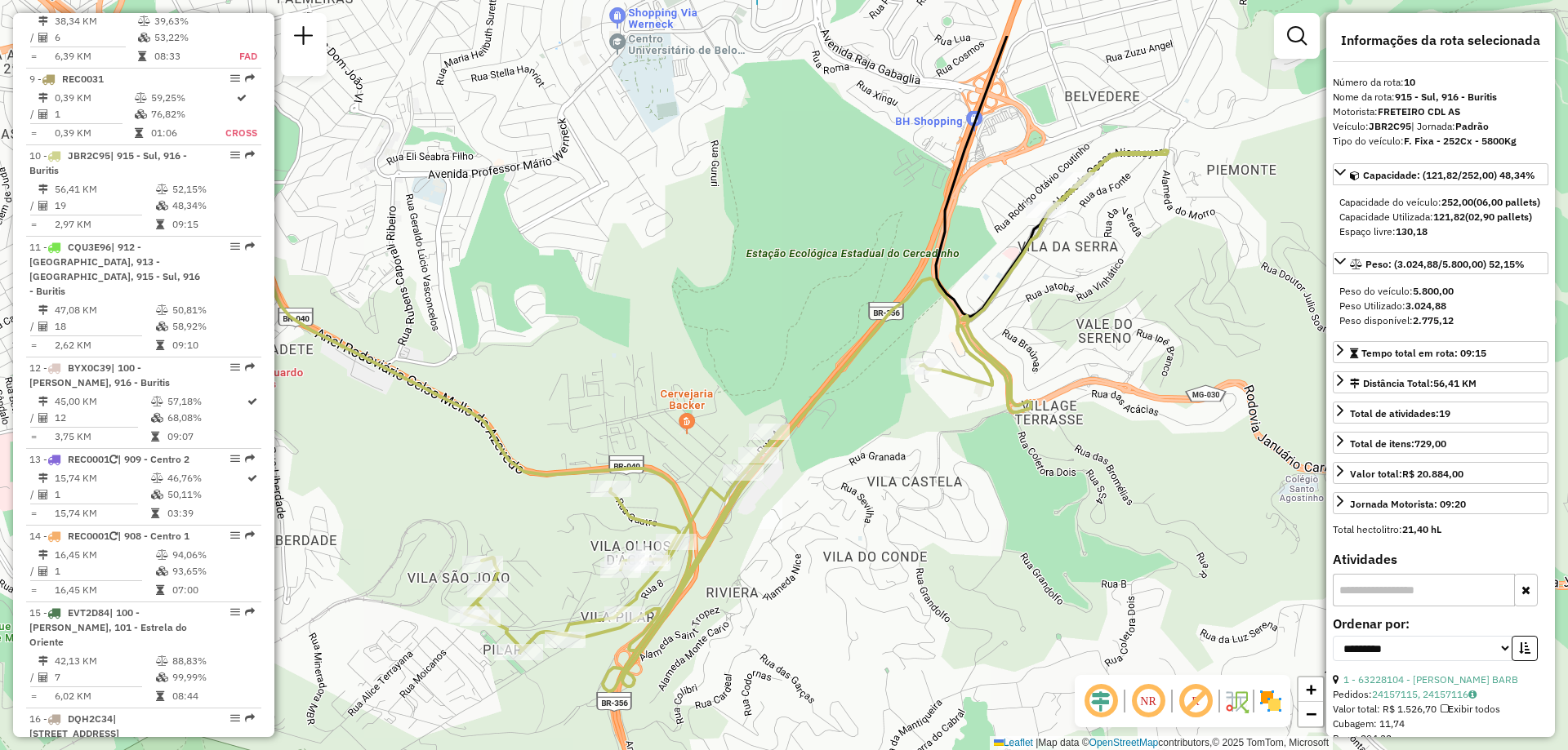
drag, startPoint x: 1079, startPoint y: 401, endPoint x: 935, endPoint y: 486, distance: 167.2
click at [935, 486] on div "Janela de atendimento Grade de atendimento Capacidade Transportadoras Veículos …" at bounding box center [784, 375] width 1568 height 750
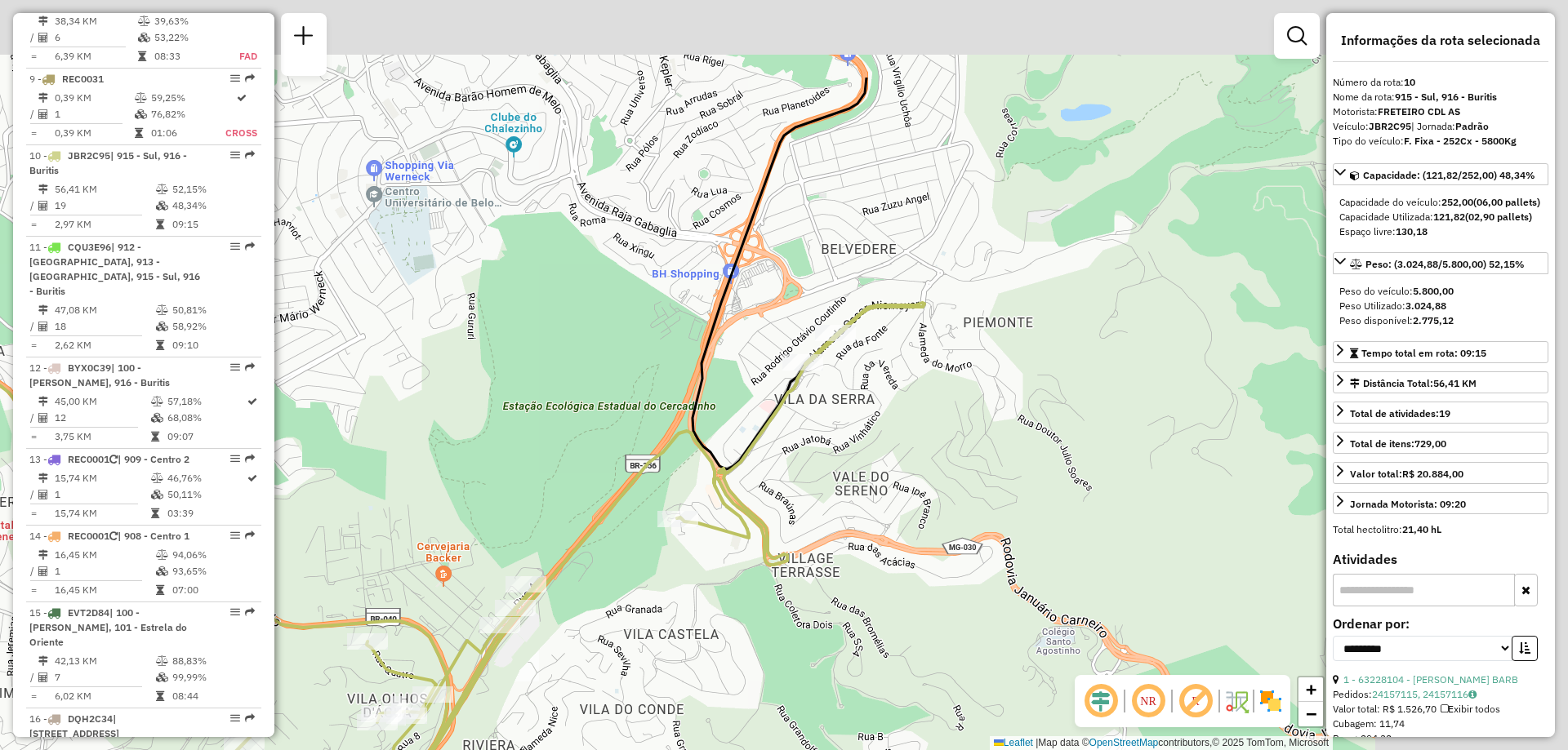
drag, startPoint x: 1088, startPoint y: 507, endPoint x: 903, endPoint y: 635, distance: 225.0
click at [904, 636] on div "Janela de atendimento Grade de atendimento Capacidade Transportadoras Veículos …" at bounding box center [784, 375] width 1568 height 750
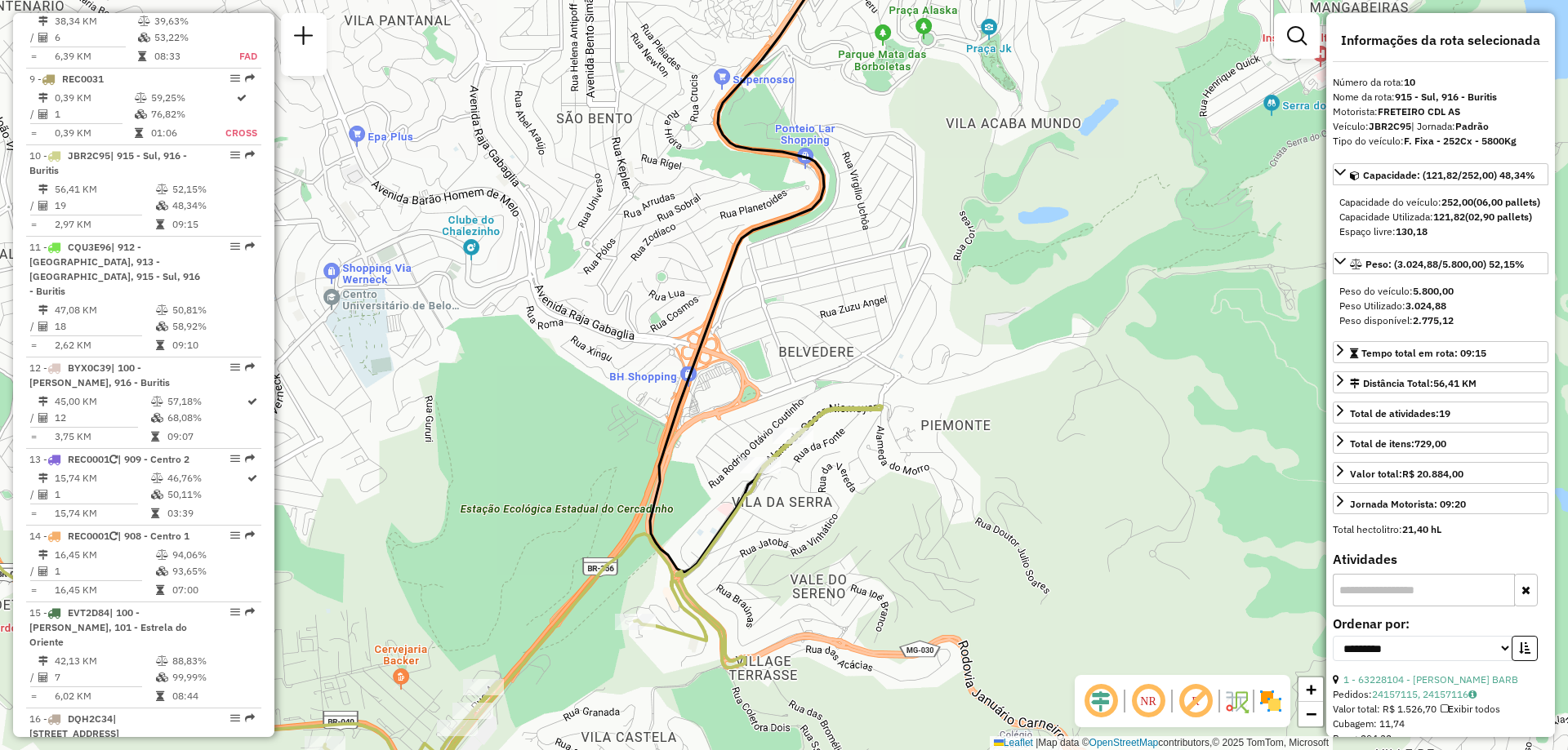
drag, startPoint x: 1011, startPoint y: 545, endPoint x: 1016, endPoint y: 614, distance: 69.2
click at [1016, 614] on div "Janela de atendimento Grade de atendimento Capacidade Transportadoras Veículos …" at bounding box center [784, 375] width 1568 height 750
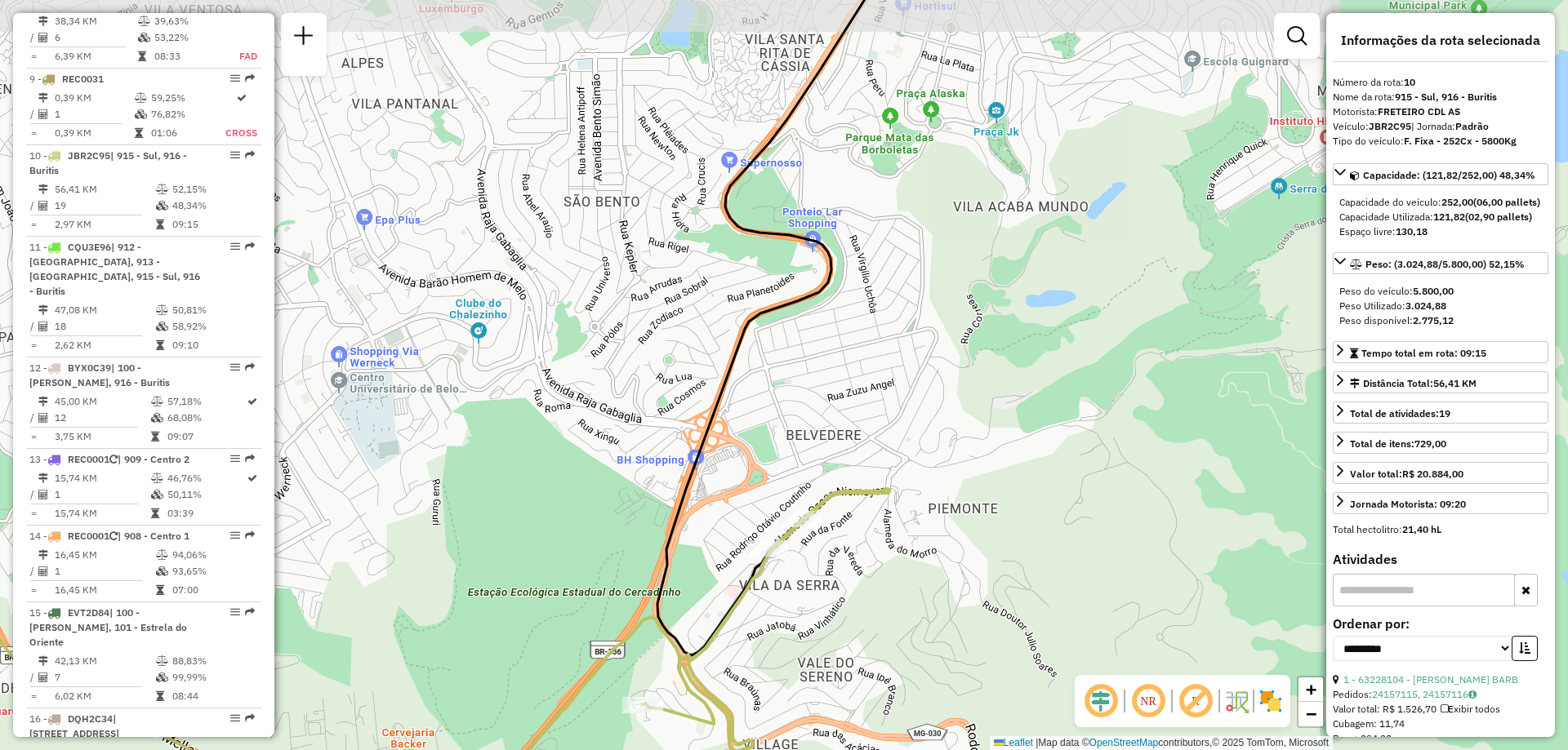
click at [1037, 419] on div "Janela de atendimento Grade de atendimento Capacidade Transportadoras Veículos …" at bounding box center [784, 375] width 1568 height 750
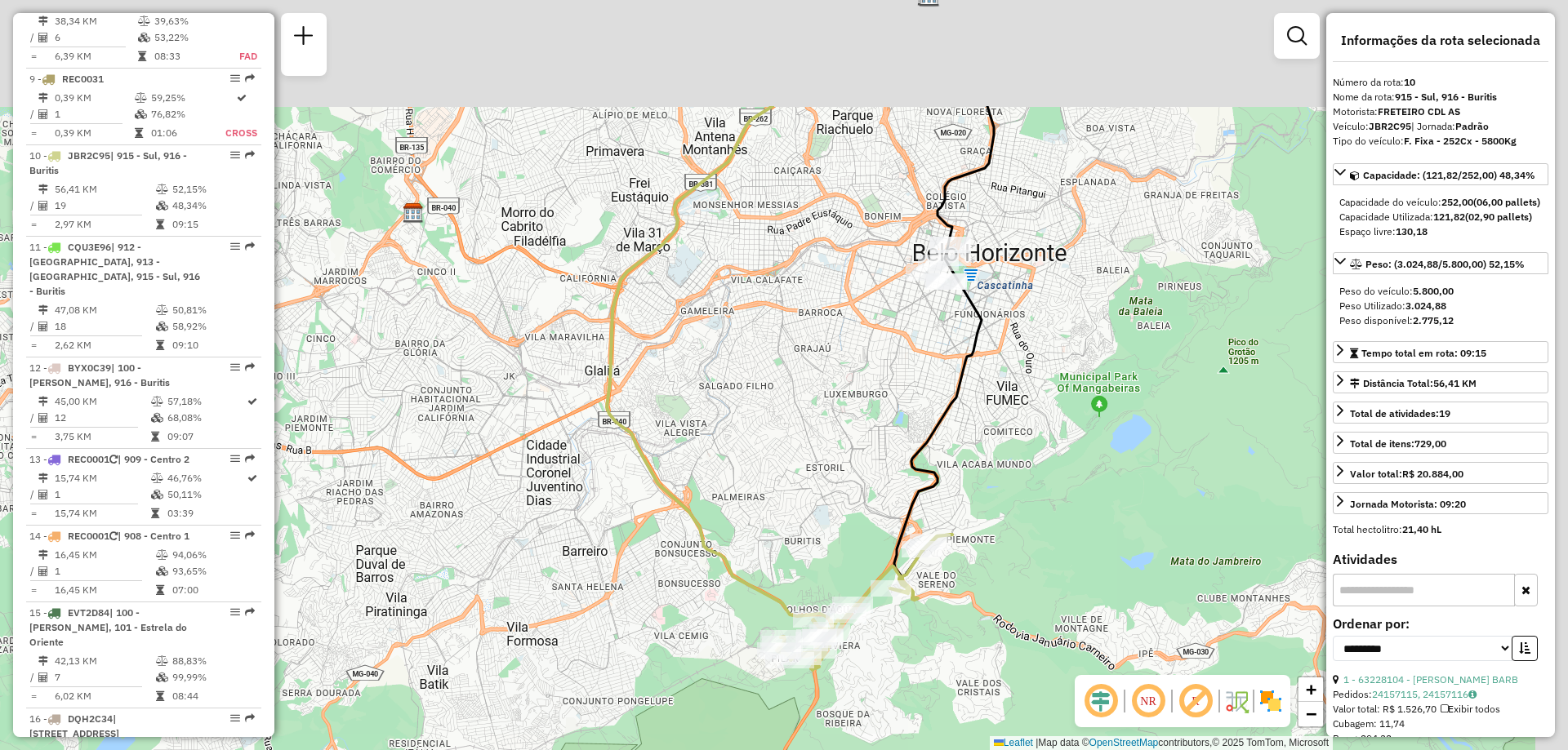
drag, startPoint x: 1035, startPoint y: 309, endPoint x: 948, endPoint y: 512, distance: 220.9
click at [948, 511] on div "Janela de atendimento Grade de atendimento Capacidade Transportadoras Veículos …" at bounding box center [784, 375] width 1568 height 750
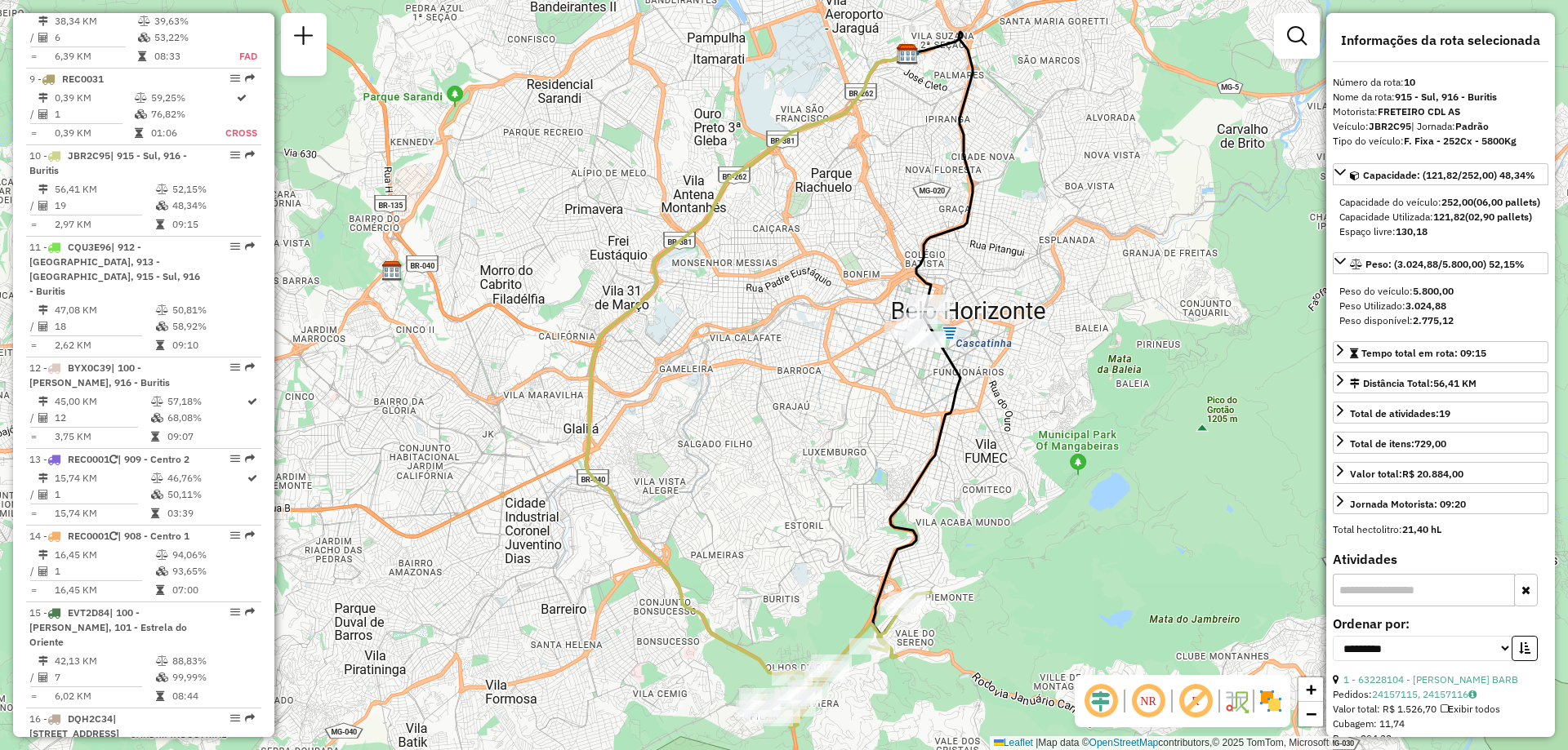
click at [1097, 699] on em at bounding box center [1101, 701] width 39 height 39
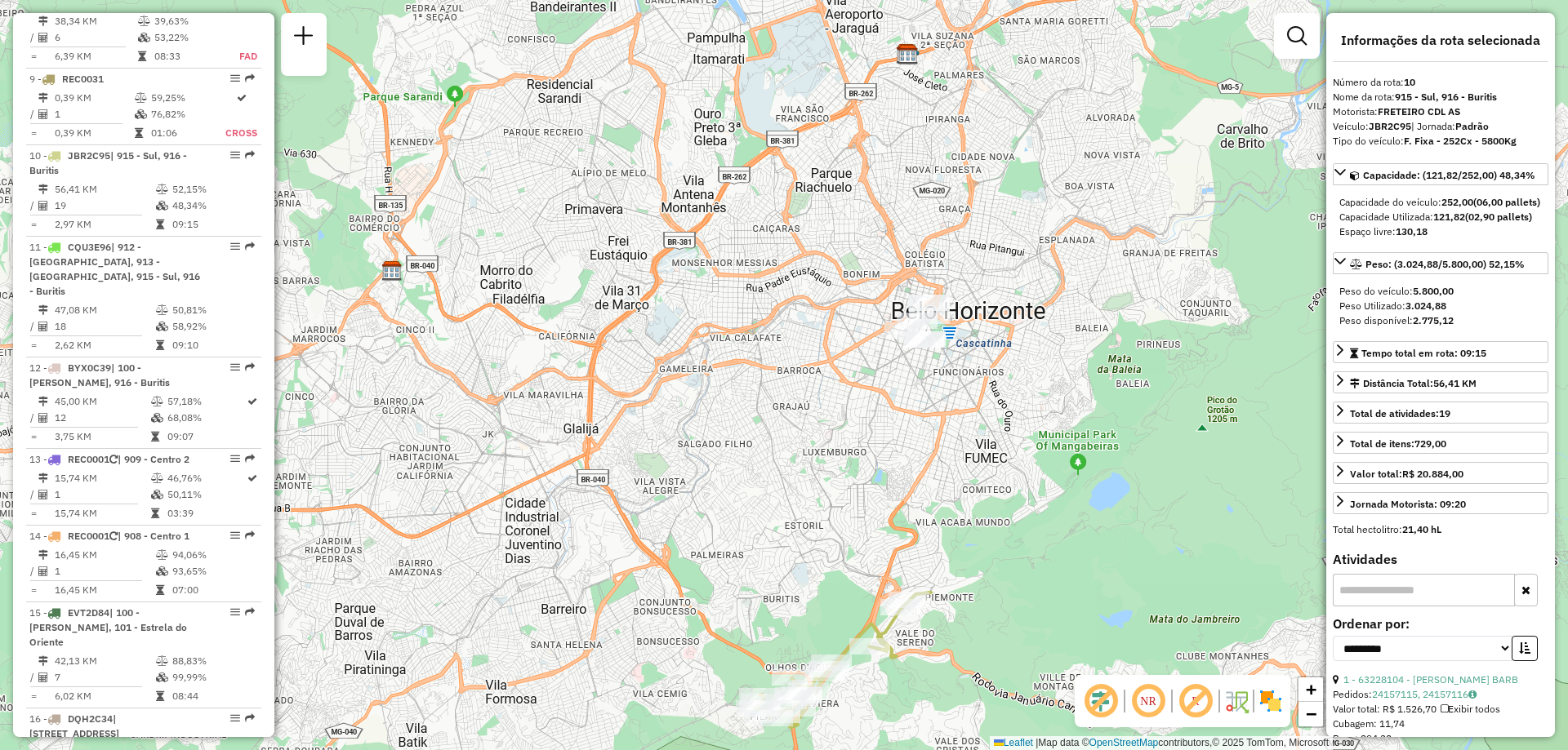
click at [1098, 698] on em at bounding box center [1101, 701] width 39 height 39
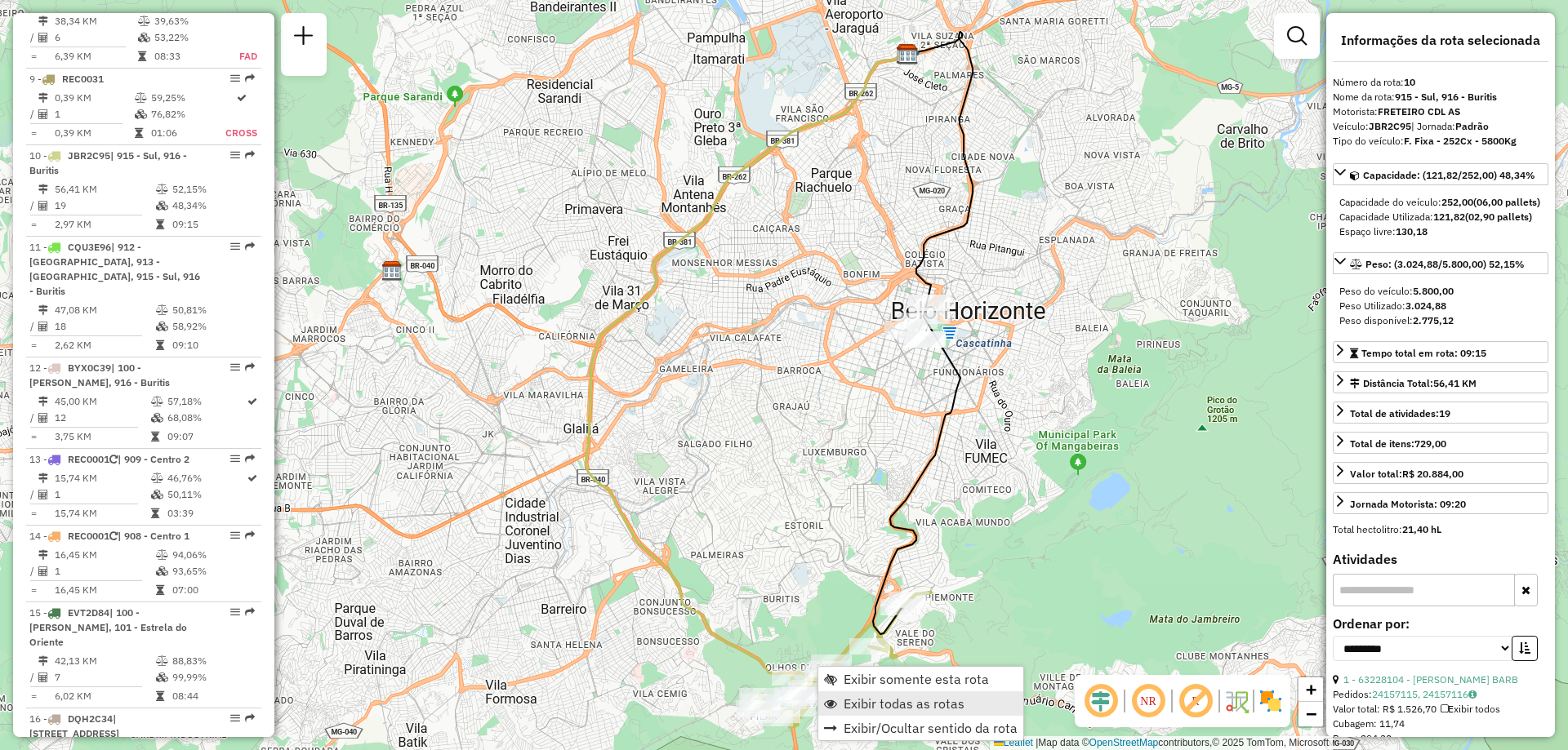
click at [884, 707] on span "Exibir todas as rotas" at bounding box center [904, 703] width 120 height 13
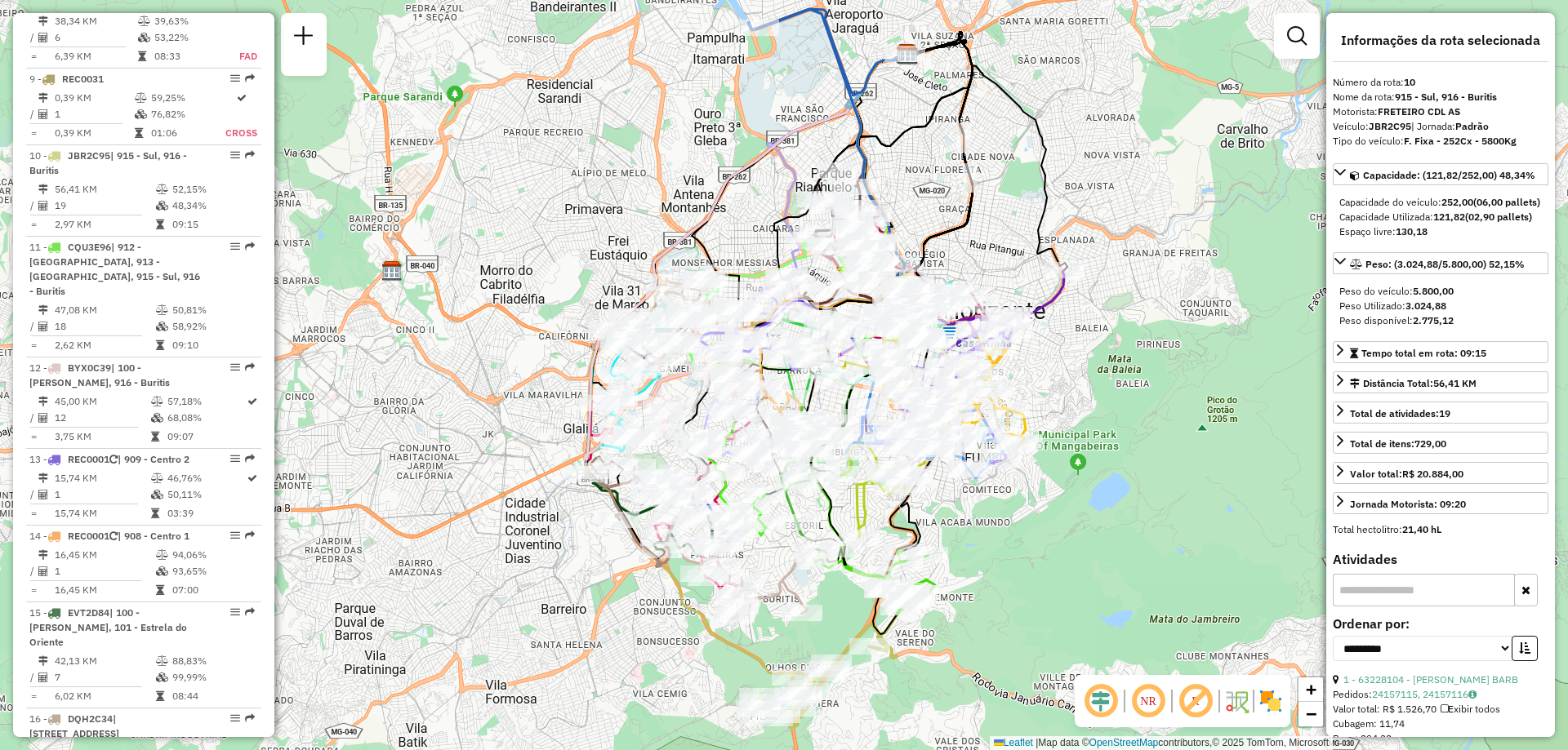
click at [1007, 501] on div "Rota 3 - Placa CRW2L03 63267224 - MANA POKE BH Janela de atendimento Grade de a…" at bounding box center [784, 375] width 1568 height 750
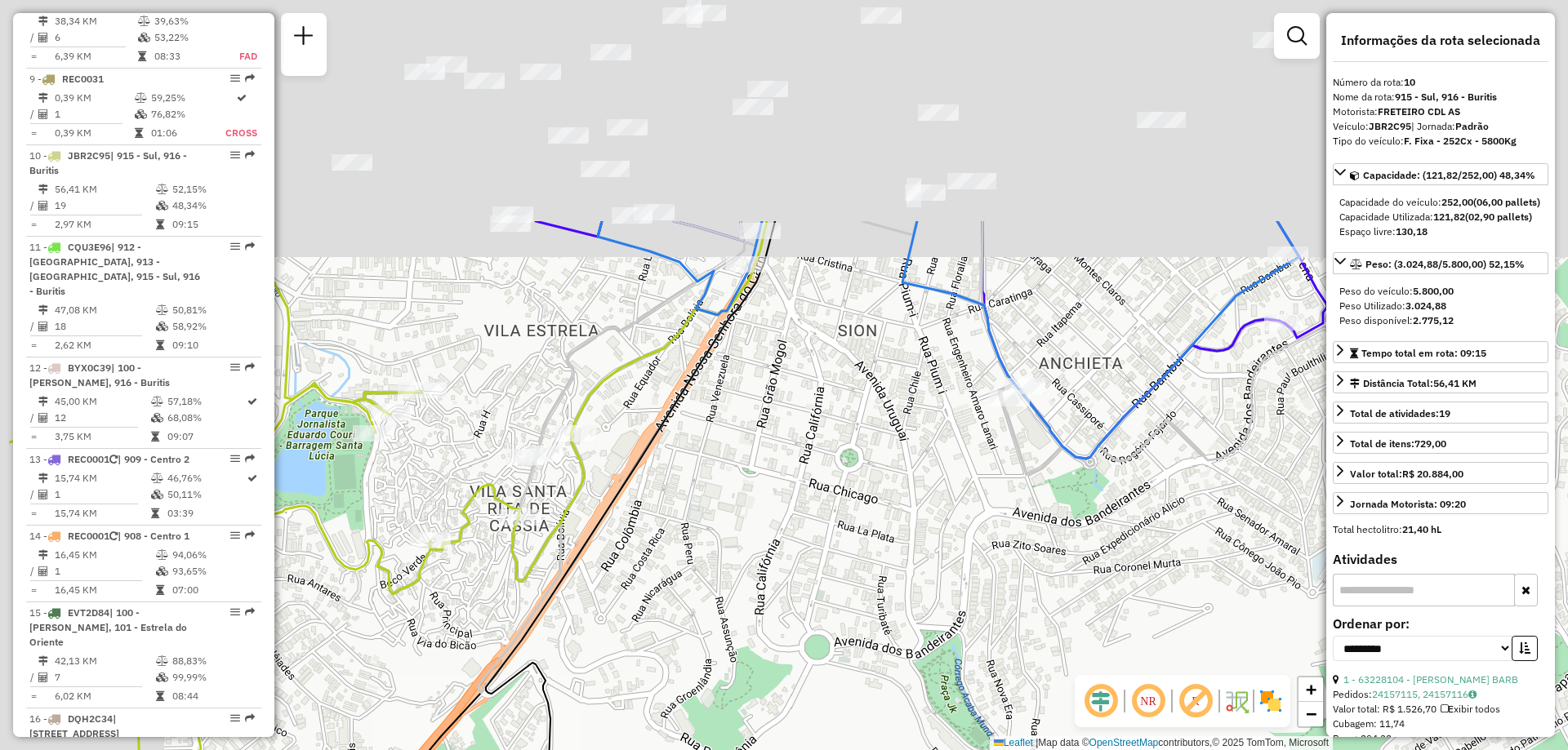
drag, startPoint x: 853, startPoint y: 571, endPoint x: 1345, endPoint y: 717, distance: 513.2
click at [1345, 717] on hb-router-mapa "Informações da Sessão 1281750 - 24/09/2025 Criação: 23/09/2025 18:58 Depósito: …" at bounding box center [784, 375] width 1568 height 750
